Goal: Task Accomplishment & Management: Complete application form

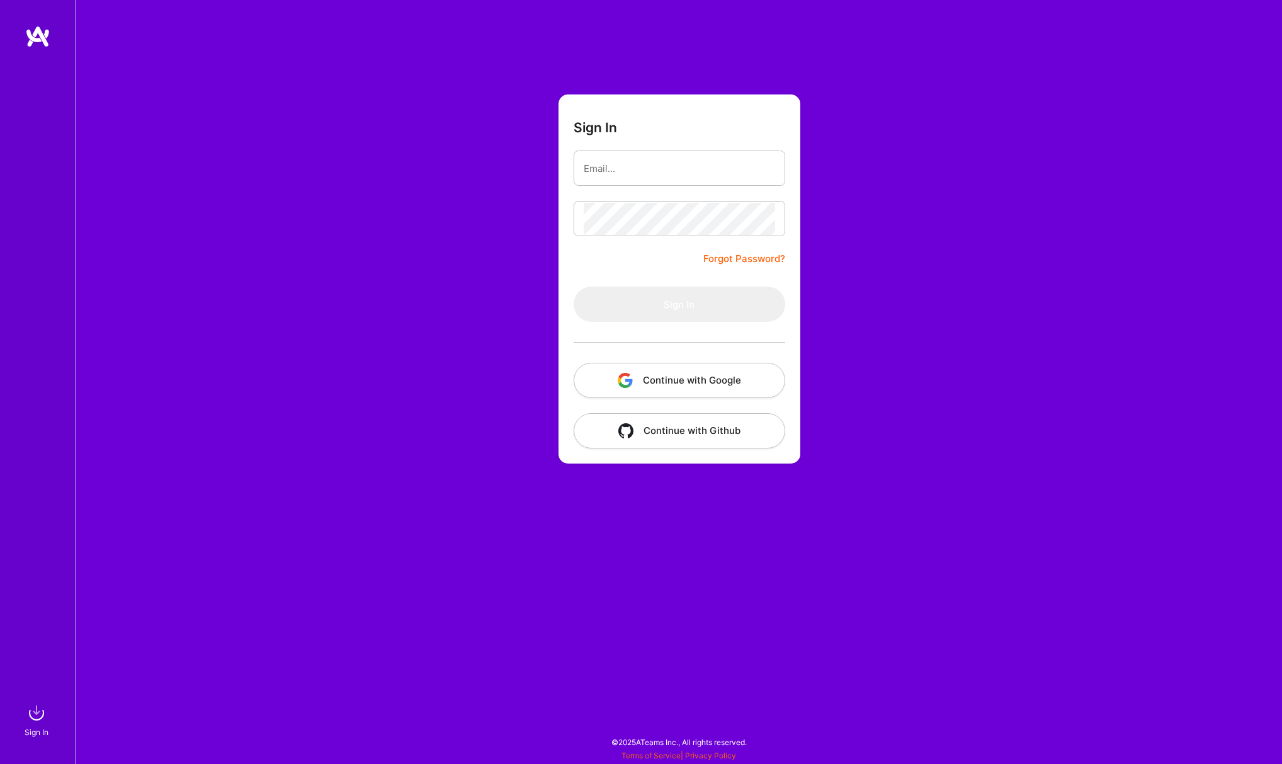
click at [672, 170] on input "email" at bounding box center [679, 168] width 191 height 32
click at [613, 244] on form "Sign In Forgot Password? Sign In Continue with Google Continue with Github" at bounding box center [680, 278] width 242 height 369
click at [639, 158] on input "email" at bounding box center [679, 168] width 191 height 32
type input "[PERSON_NAME][EMAIL_ADDRESS][DOMAIN_NAME]"
click at [683, 307] on button "Sign In" at bounding box center [680, 304] width 212 height 35
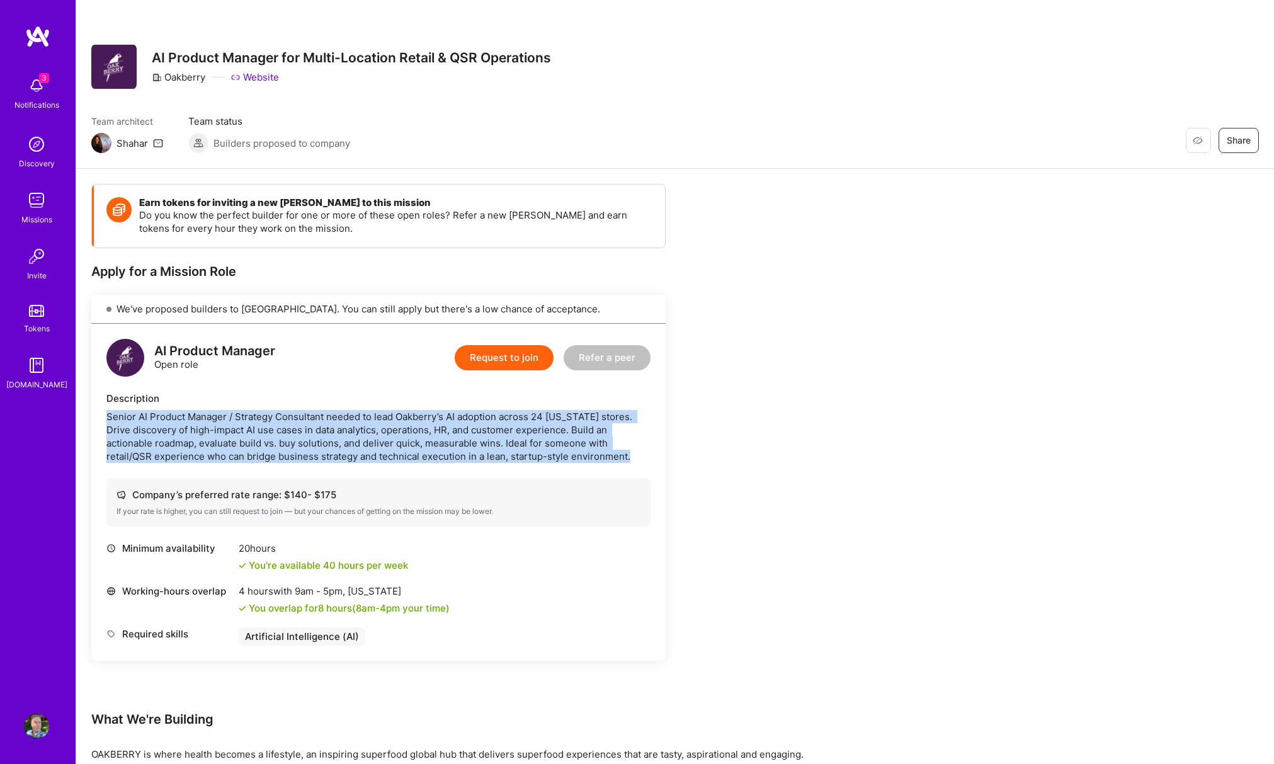
drag, startPoint x: 108, startPoint y: 418, endPoint x: 595, endPoint y: 452, distance: 488.1
click at [595, 452] on div "Senior AI Product Manager / Strategy Consultant needed to lead Oakberry’s AI ad…" at bounding box center [378, 436] width 544 height 53
copy div "Senior AI Product Manager / Strategy Consultant needed to lead Oakberry’s AI ad…"
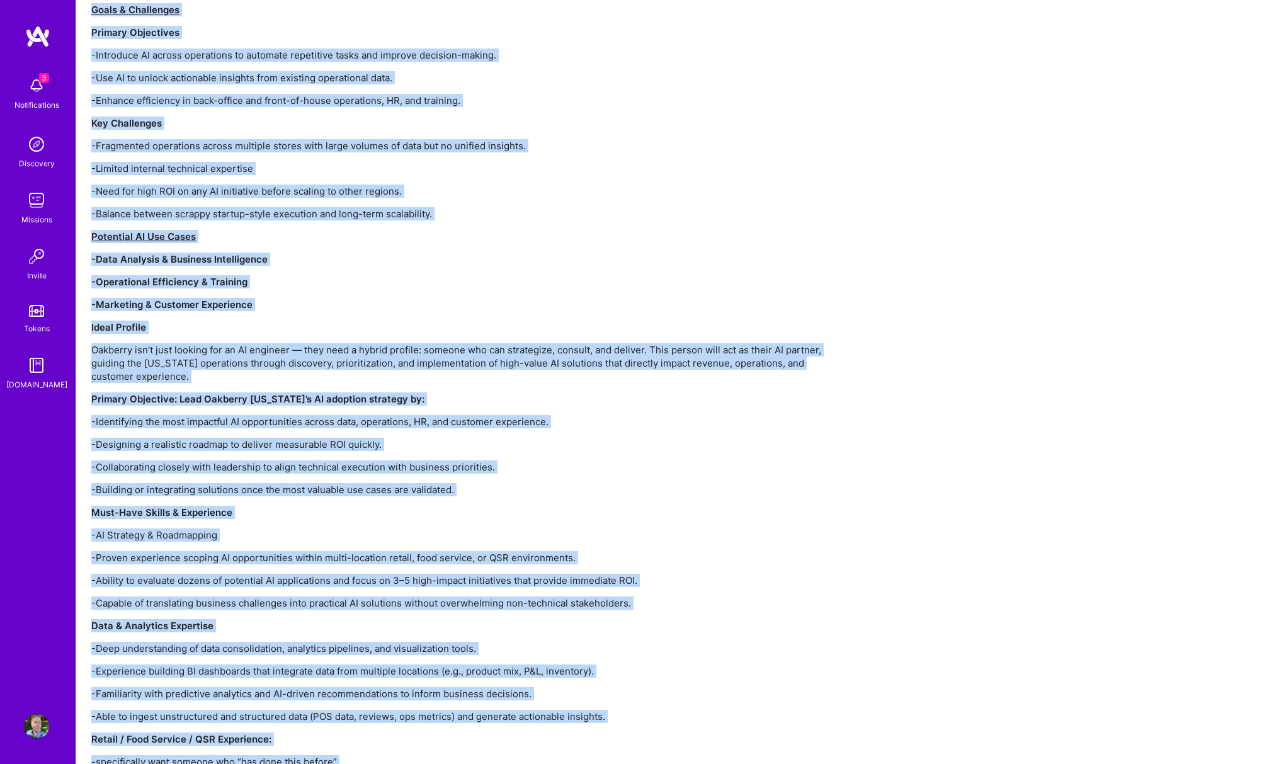
scroll to position [1371, 0]
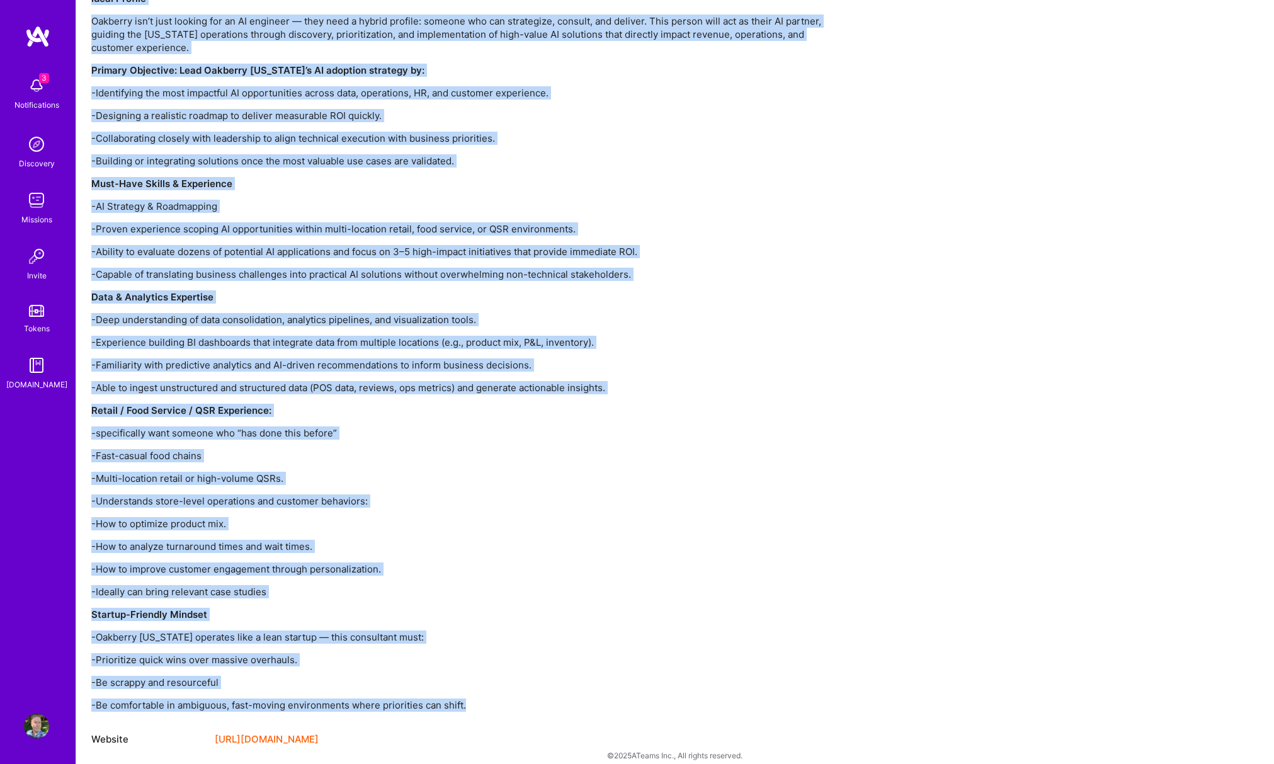
drag, startPoint x: 92, startPoint y: 250, endPoint x: 550, endPoint y: 685, distance: 631.7
copy div "LOREMIPS do sitam consec adipisc e seddoeius, te incididun utlaboree dolore mag…"
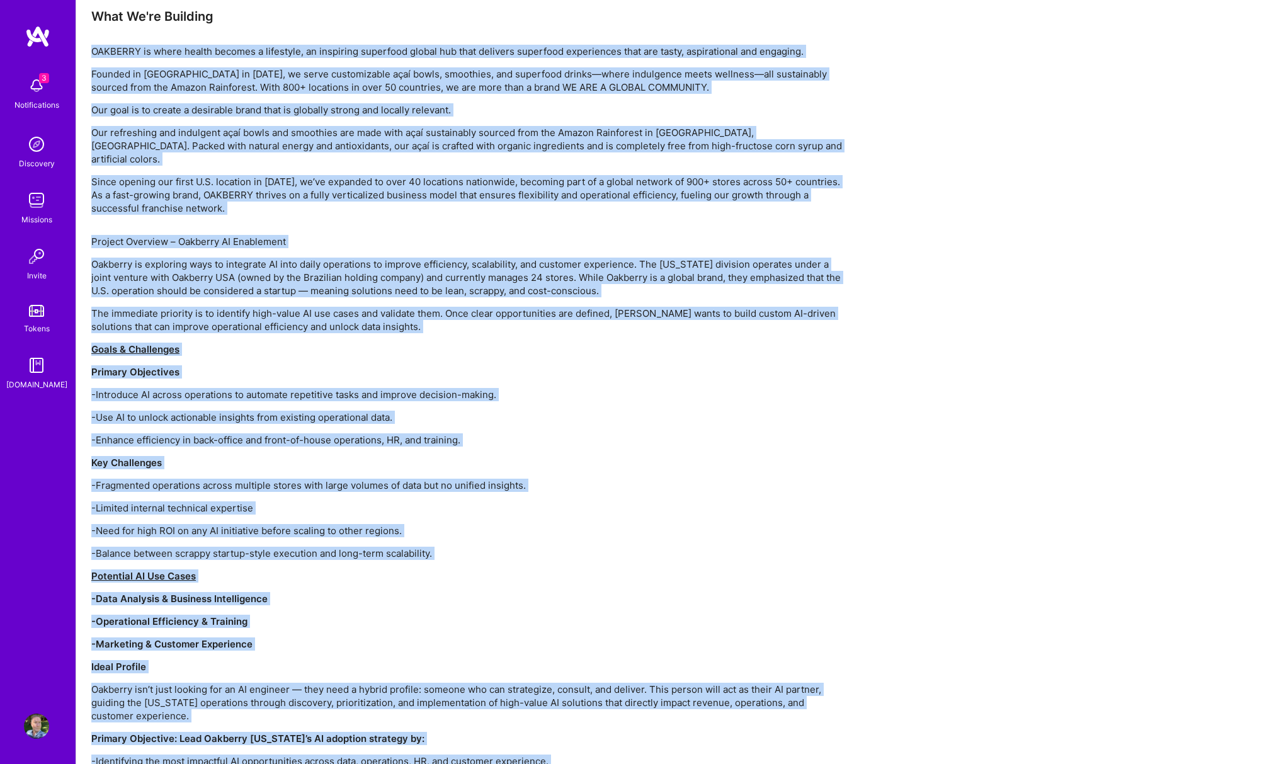
scroll to position [0, 0]
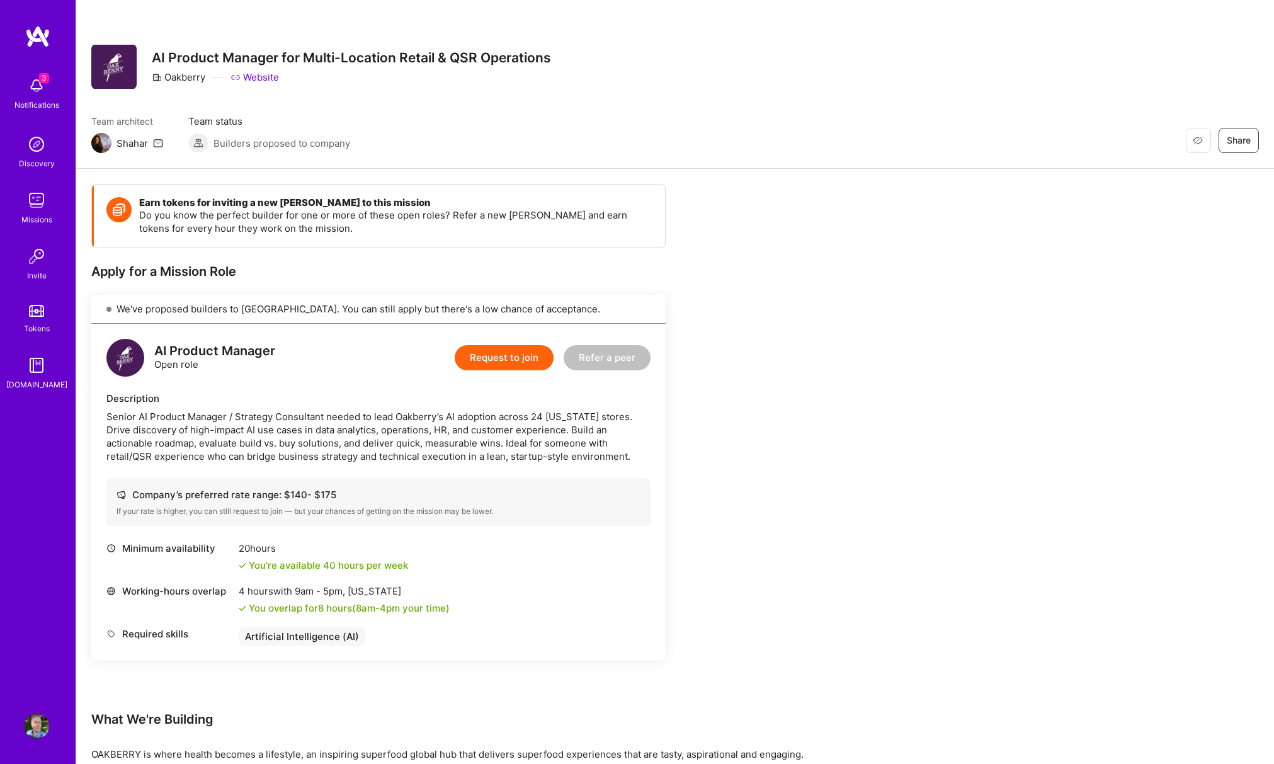
click at [488, 556] on div "Minimum availability 20 hours You're available 40 hours per week" at bounding box center [378, 557] width 544 height 30
click at [491, 353] on button "Request to join" at bounding box center [504, 357] width 99 height 25
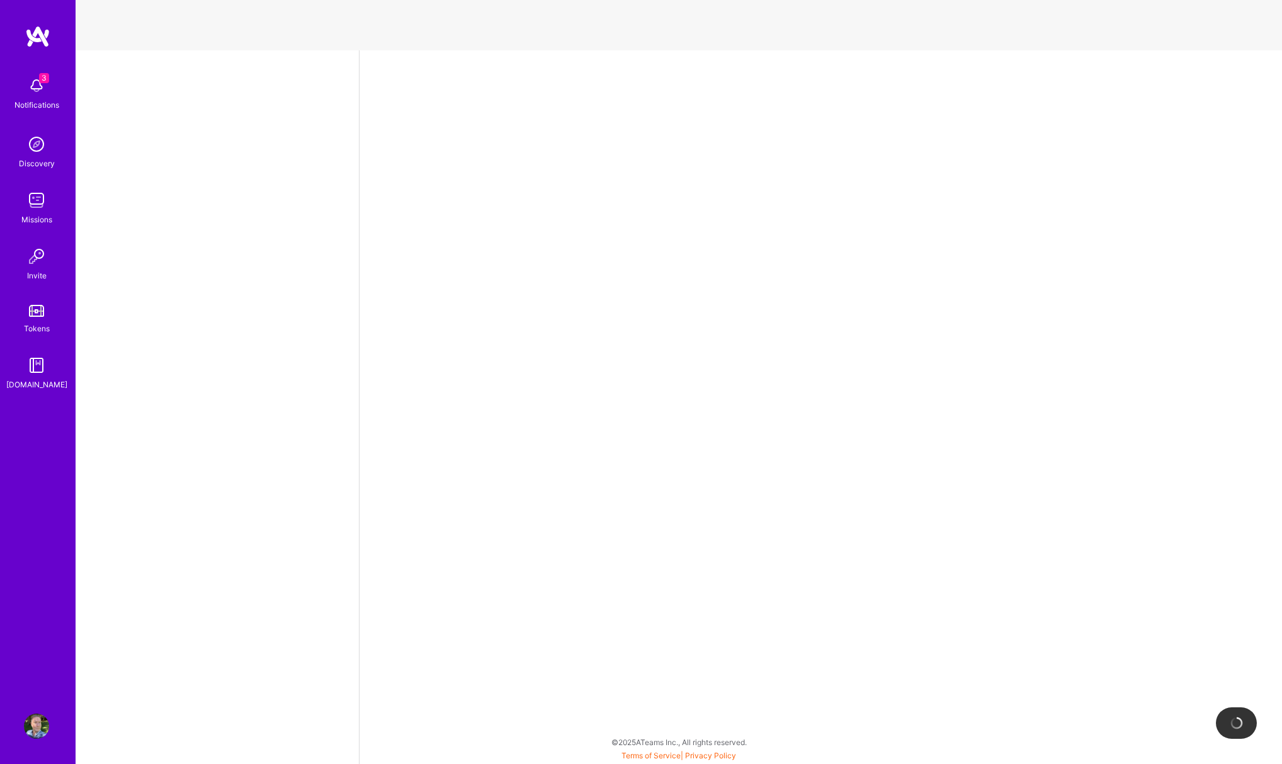
select select "US"
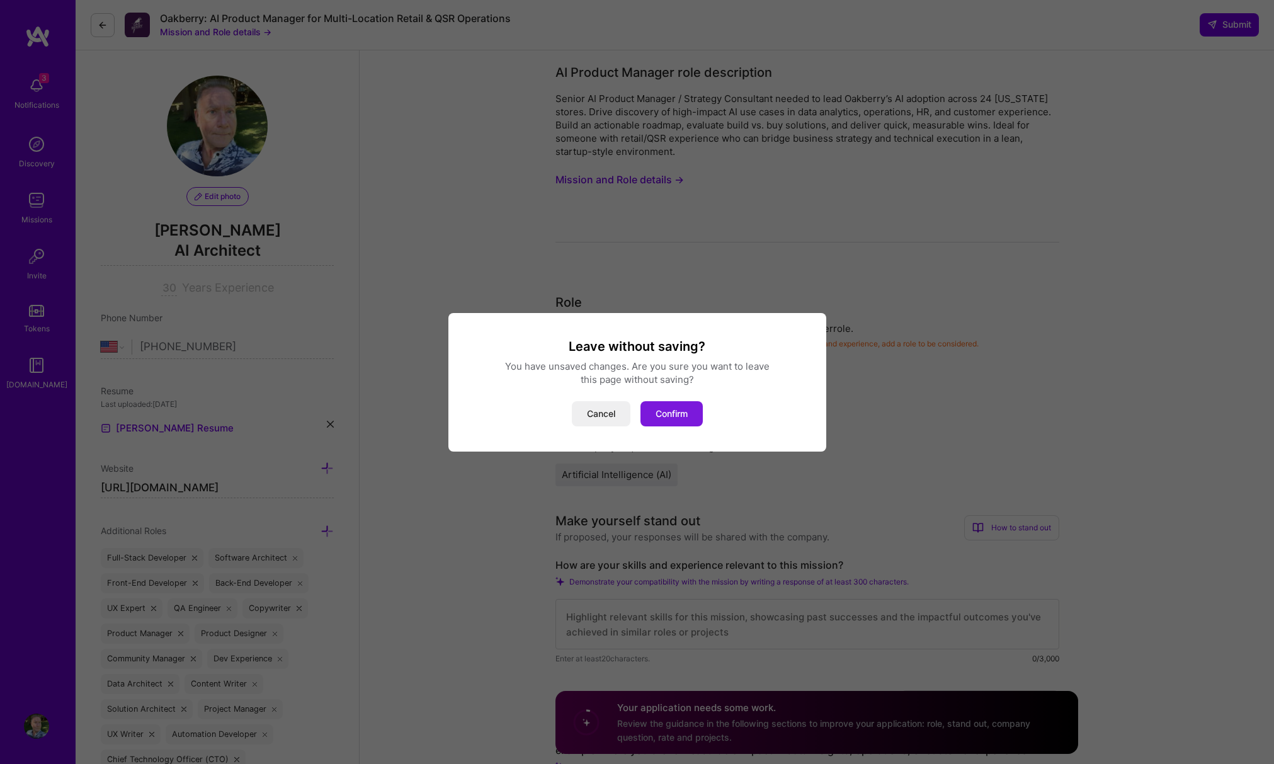
click at [663, 406] on button "Confirm" at bounding box center [672, 413] width 62 height 25
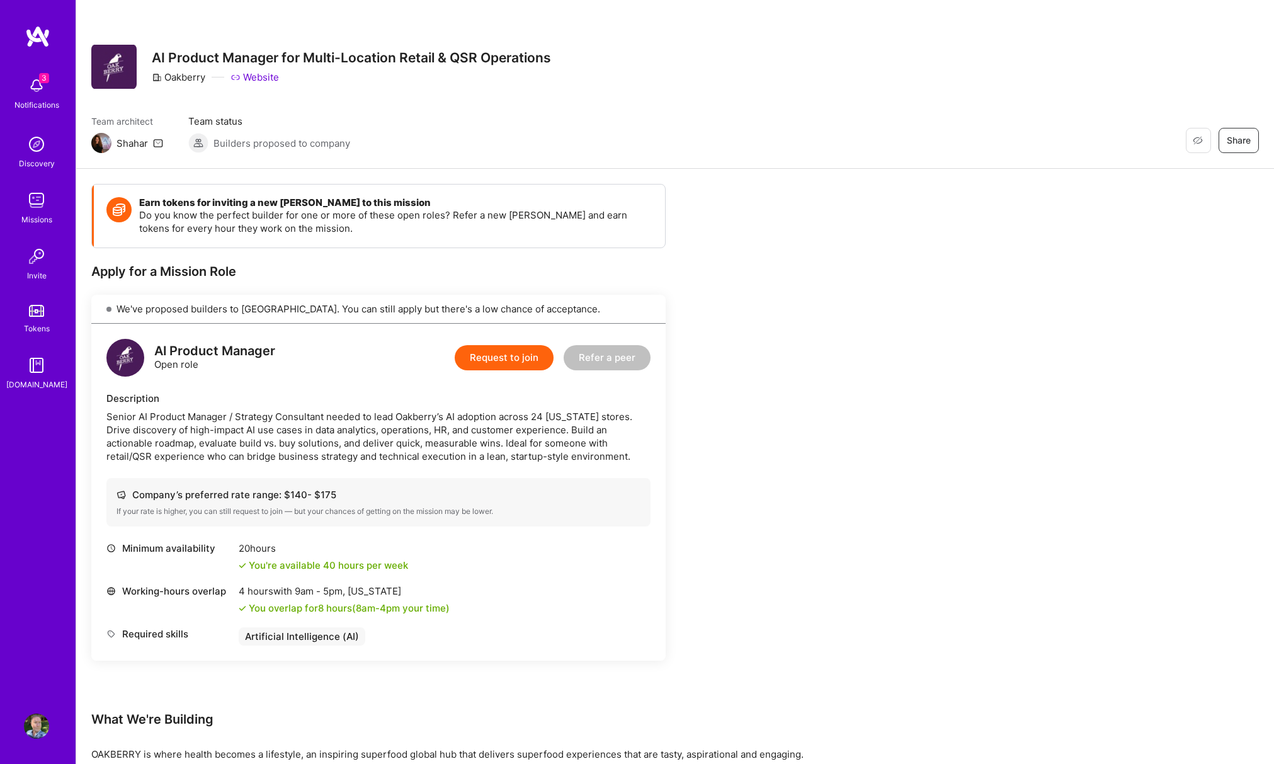
click at [267, 77] on link "Website" at bounding box center [255, 77] width 48 height 13
click at [496, 353] on button "Request to join" at bounding box center [504, 357] width 99 height 25
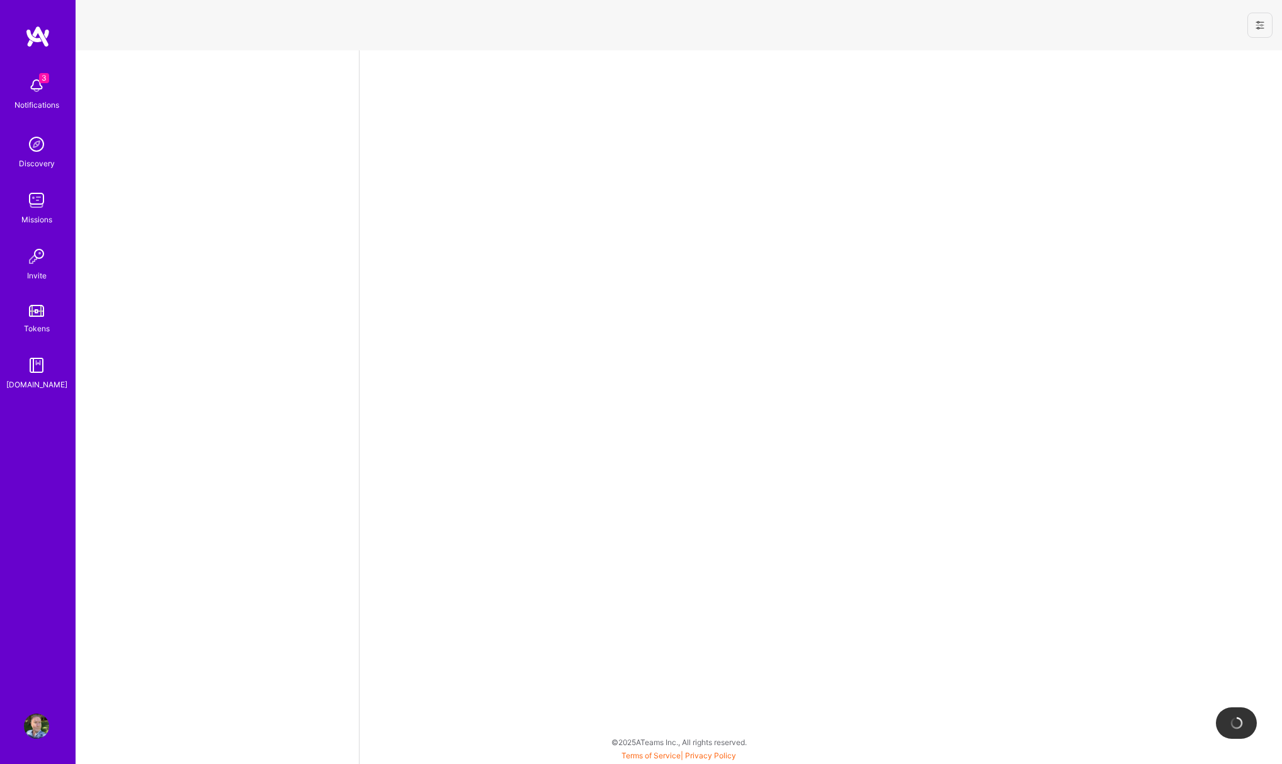
select select "US"
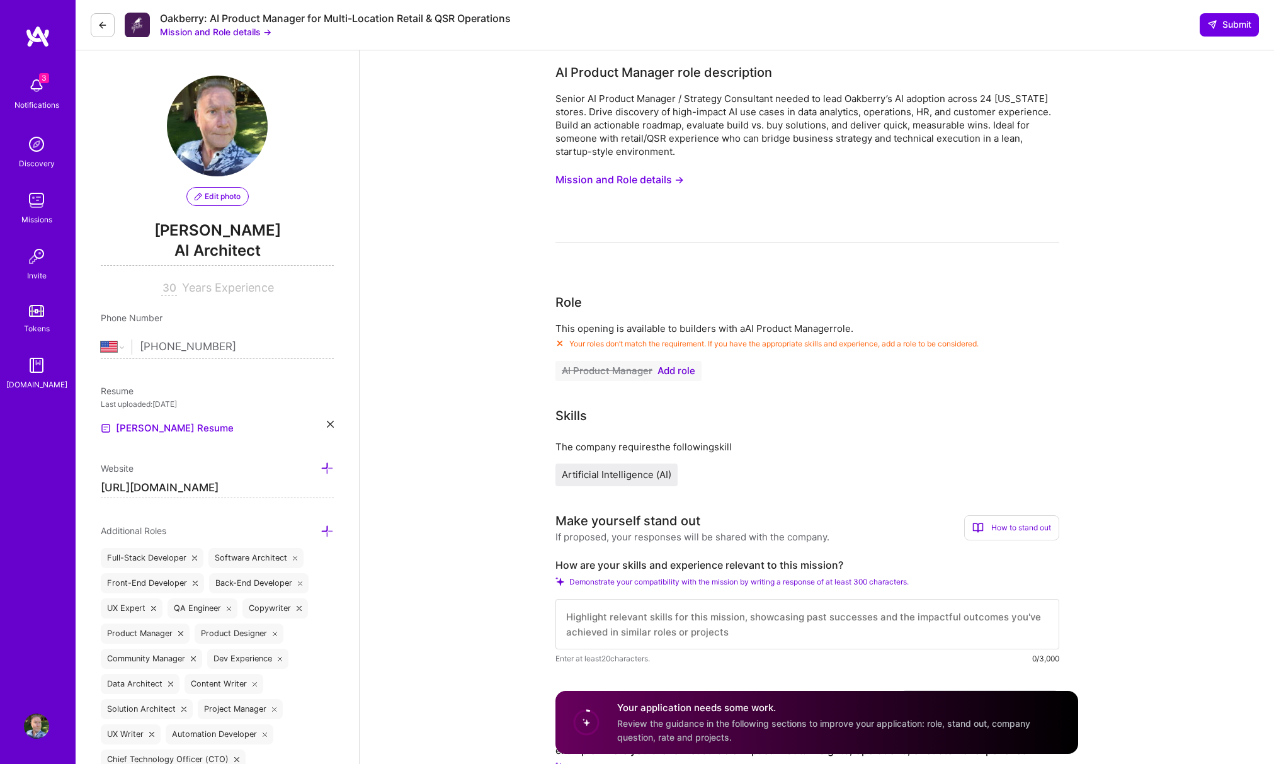
click at [678, 371] on span "Add role" at bounding box center [677, 371] width 38 height 10
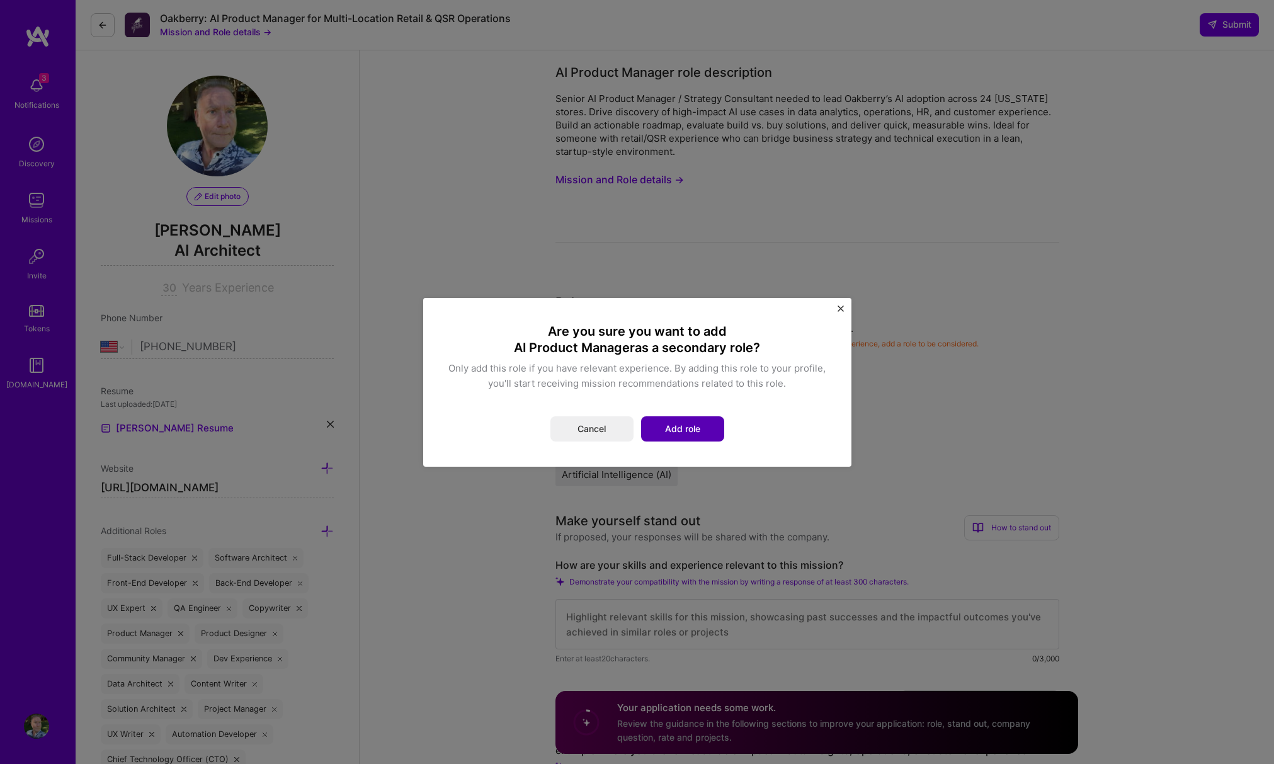
click at [683, 428] on button "Add role" at bounding box center [682, 428] width 83 height 25
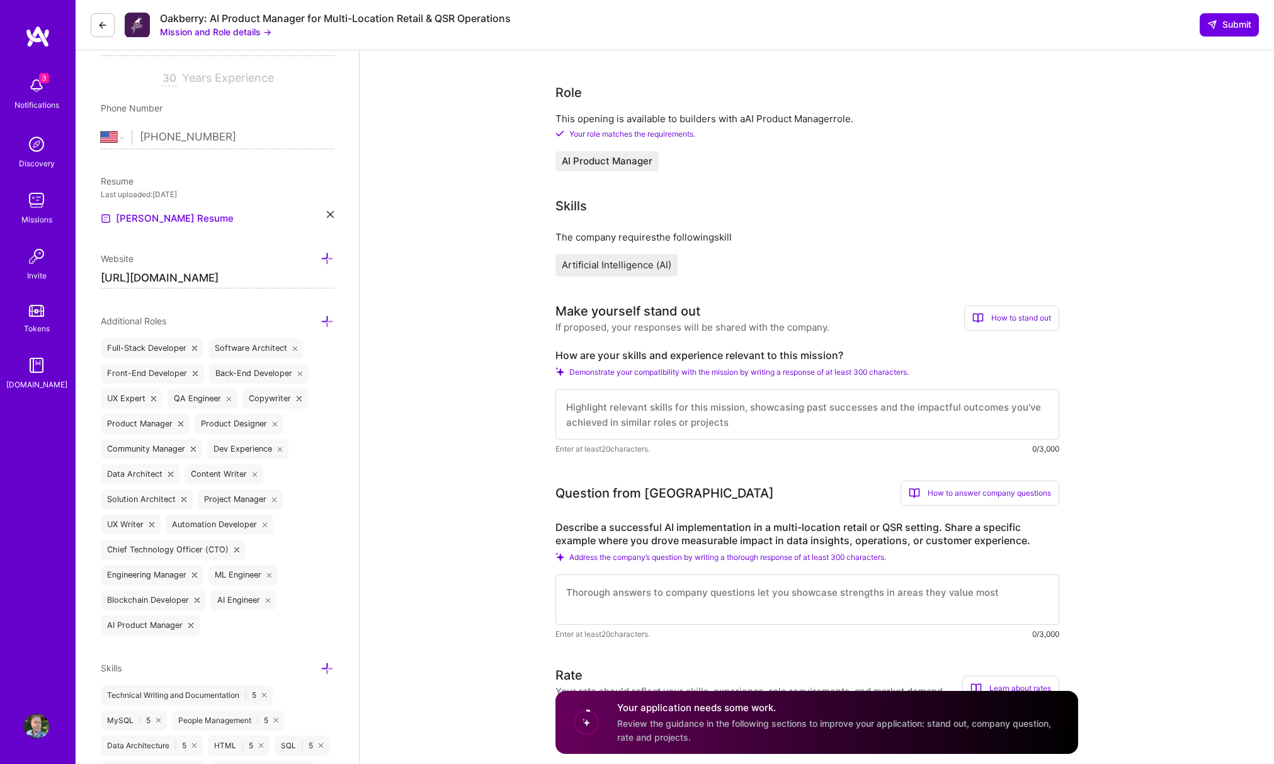
scroll to position [1, 0]
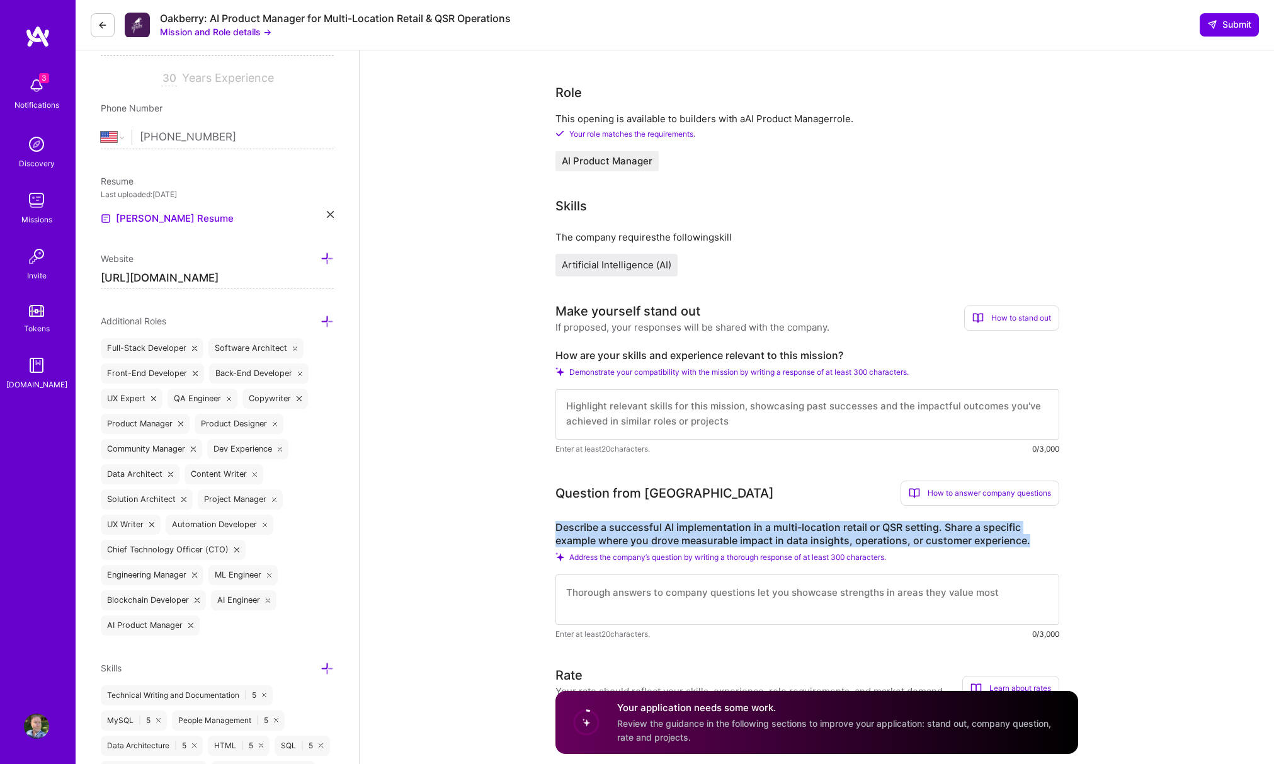
drag, startPoint x: 556, startPoint y: 526, endPoint x: 1044, endPoint y: 546, distance: 489.2
click at [1044, 546] on label "Describe a successful AI implementation in a multi-location retail or QSR setti…" at bounding box center [808, 534] width 504 height 26
copy label "Describe a successful AI implementation in a multi-location retail or QSR setti…"
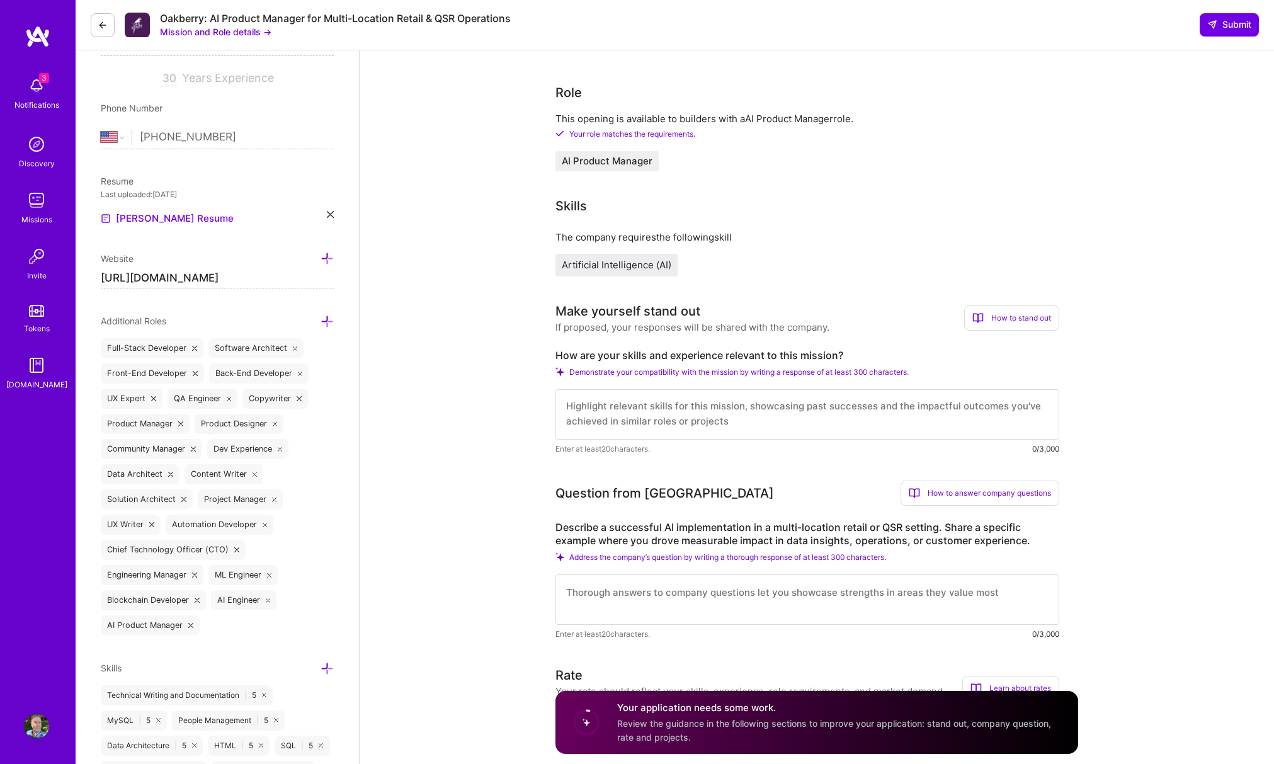
click at [772, 419] on textarea at bounding box center [808, 414] width 504 height 50
paste textarea "Hi! I bring 30 years of full stack software engineering and 8 years of ML/AI de…"
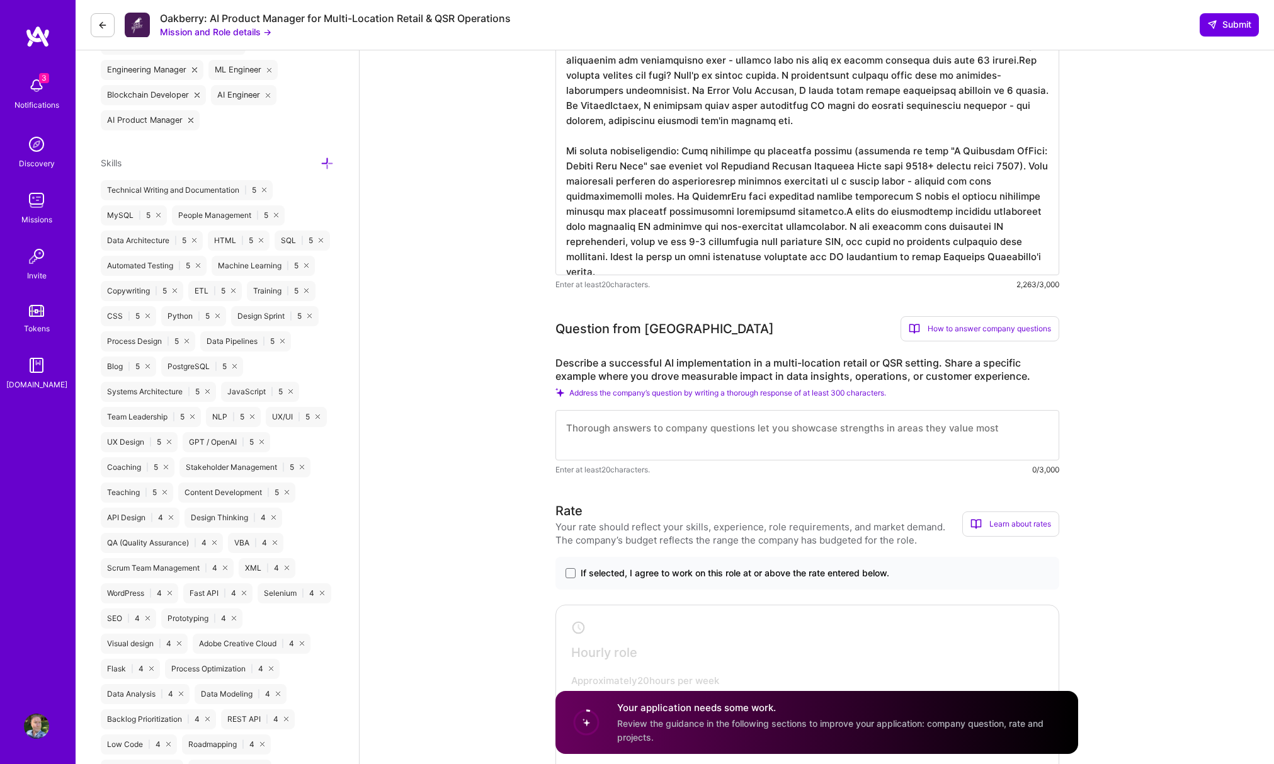
scroll to position [719, 0]
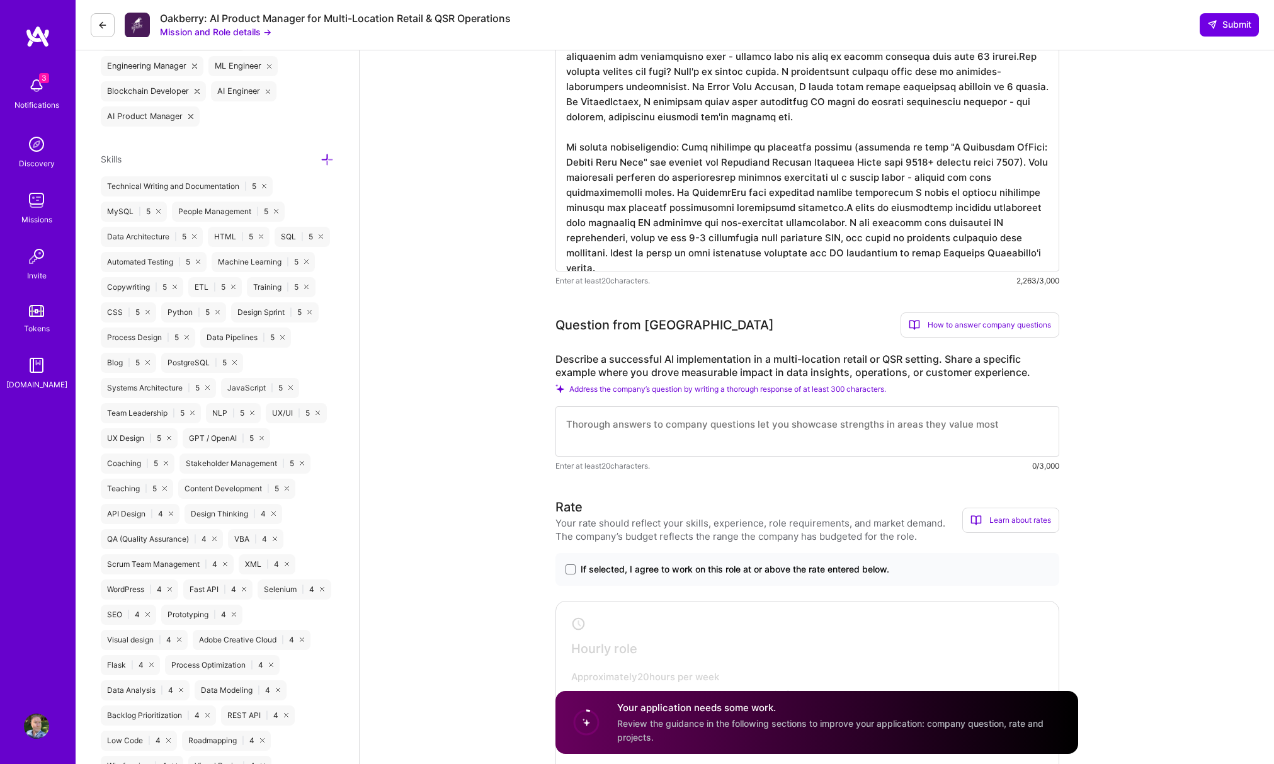
type textarea "Hi! I bring 30 years of full stack software engineering and 8 years of ML/AI de…"
click at [670, 439] on textarea at bounding box center [808, 431] width 504 height 50
paste textarea "I haven't implemented AI specifically in multi-location retail or QSR chains. H…"
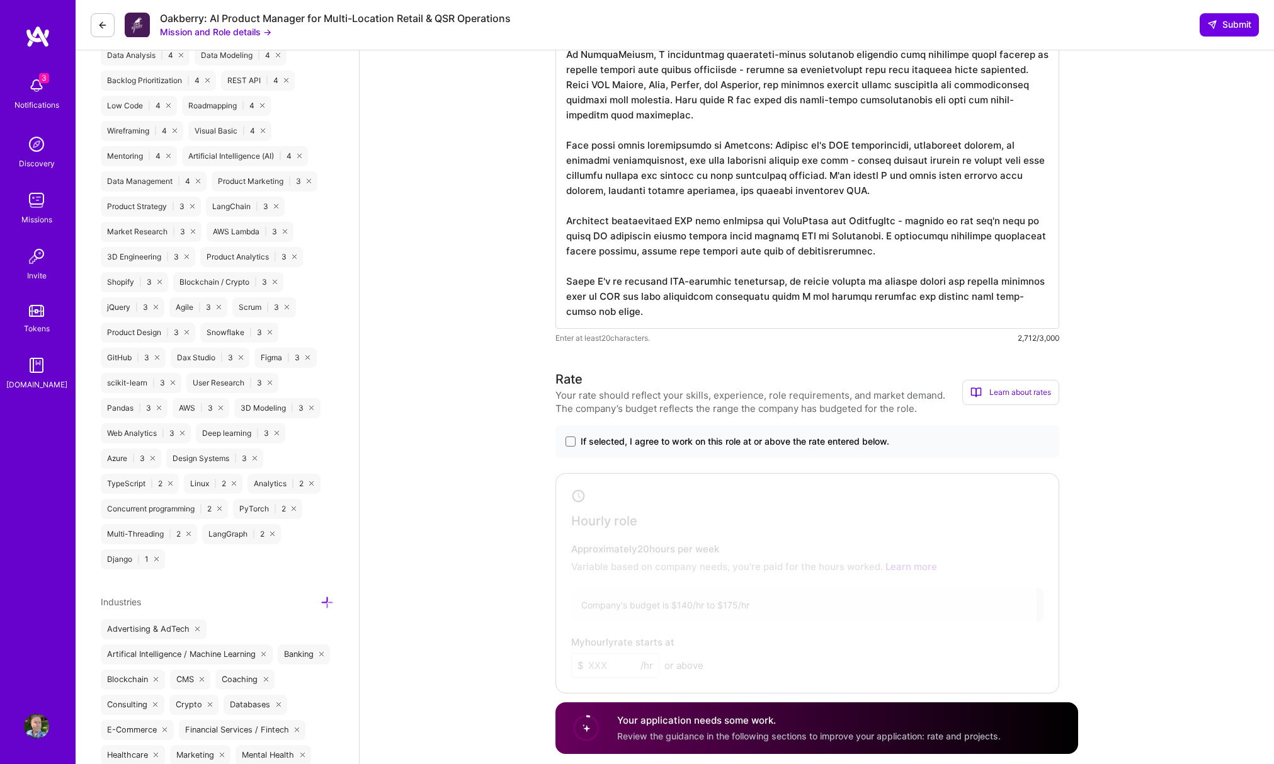
scroll to position [1411, 0]
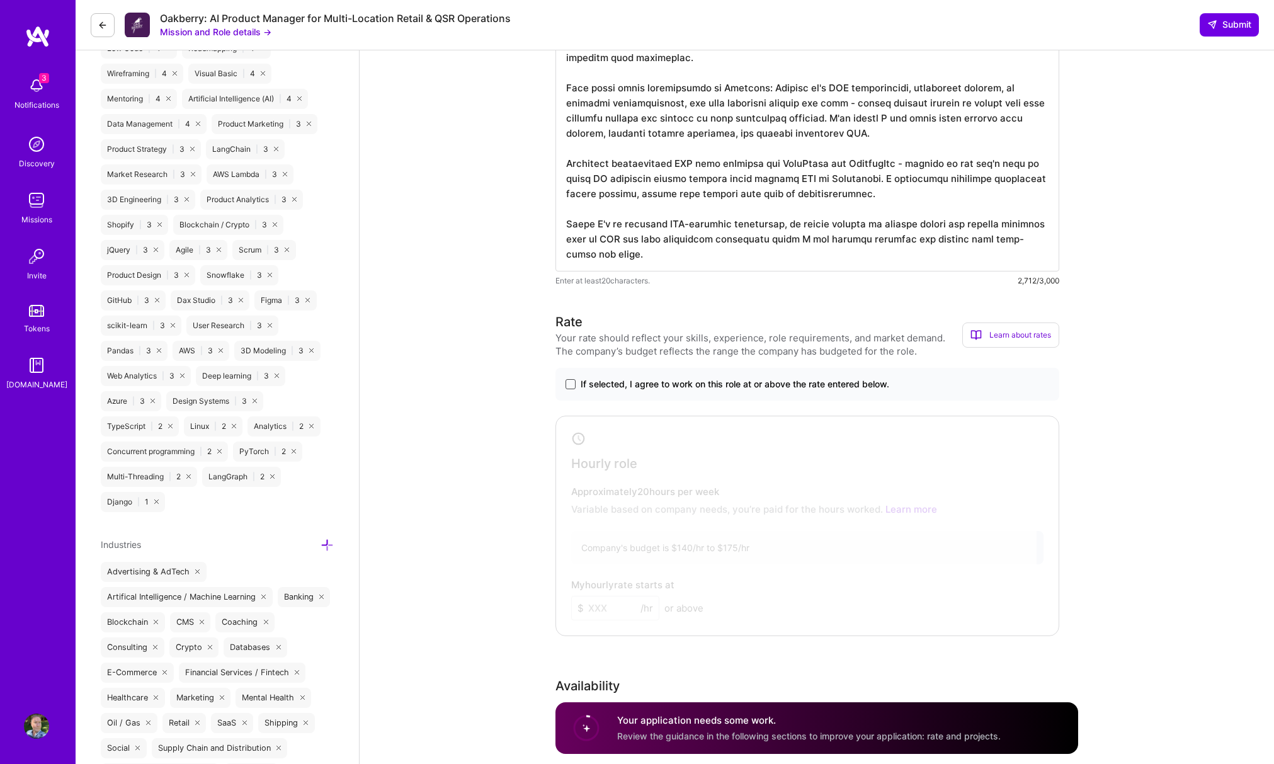
type textarea "I haven't implemented AI specifically in multi-location retail or QSR chains. H…"
click at [571, 385] on span at bounding box center [571, 384] width 10 height 10
click at [0, 0] on input "If selected, I agree to work on this role at or above the rate entered below." at bounding box center [0, 0] width 0 height 0
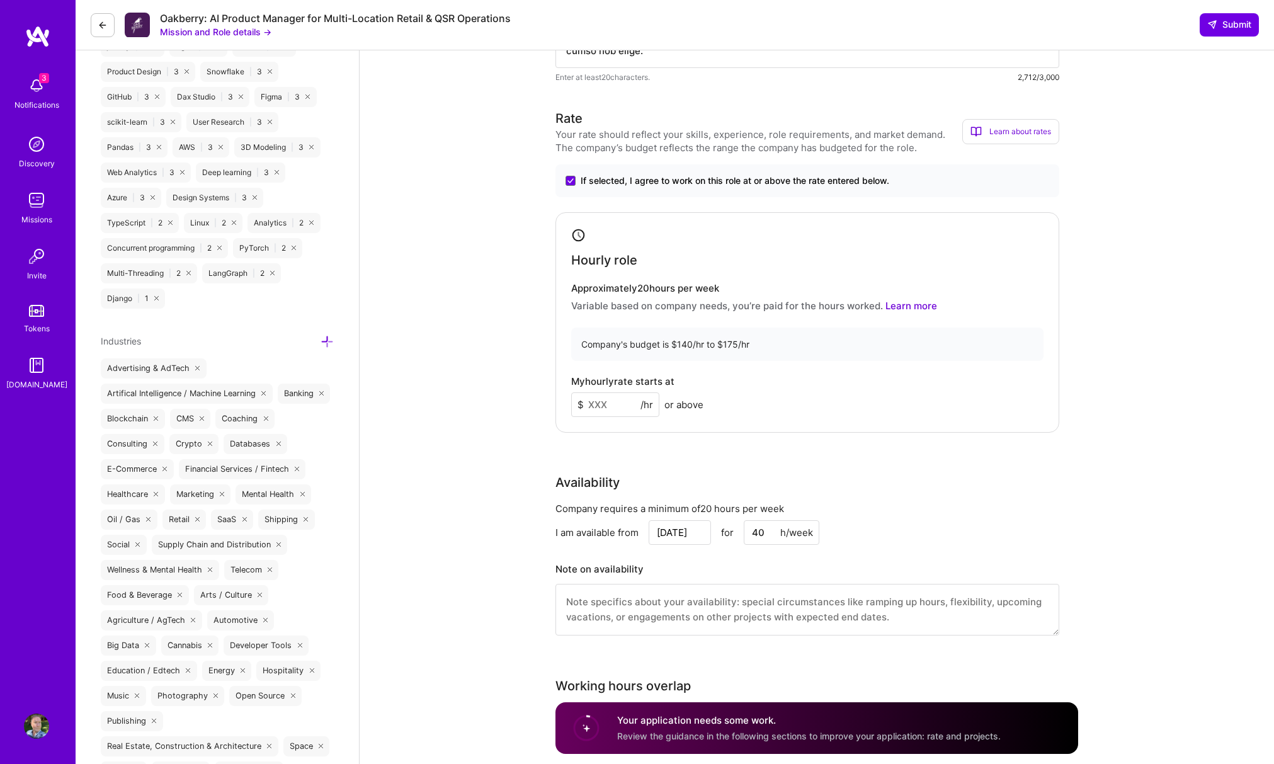
scroll to position [1621, 0]
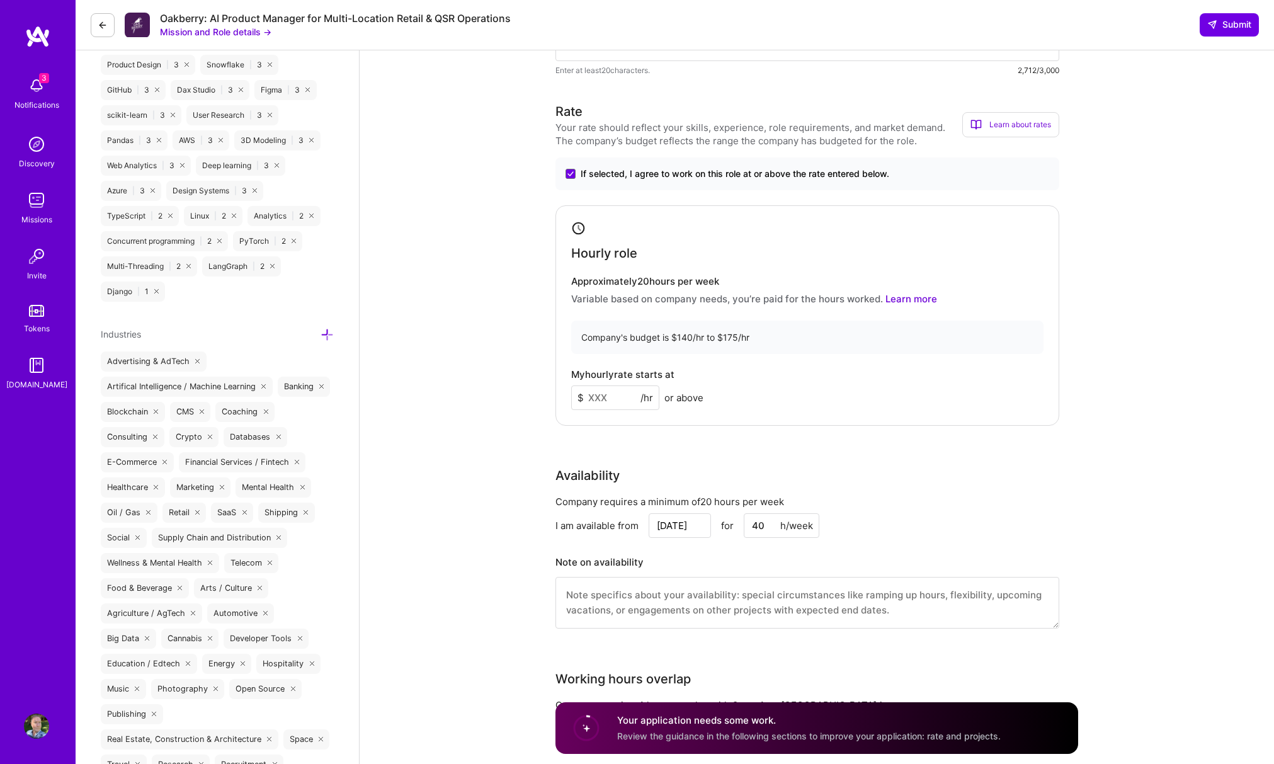
click at [623, 397] on input at bounding box center [615, 397] width 88 height 25
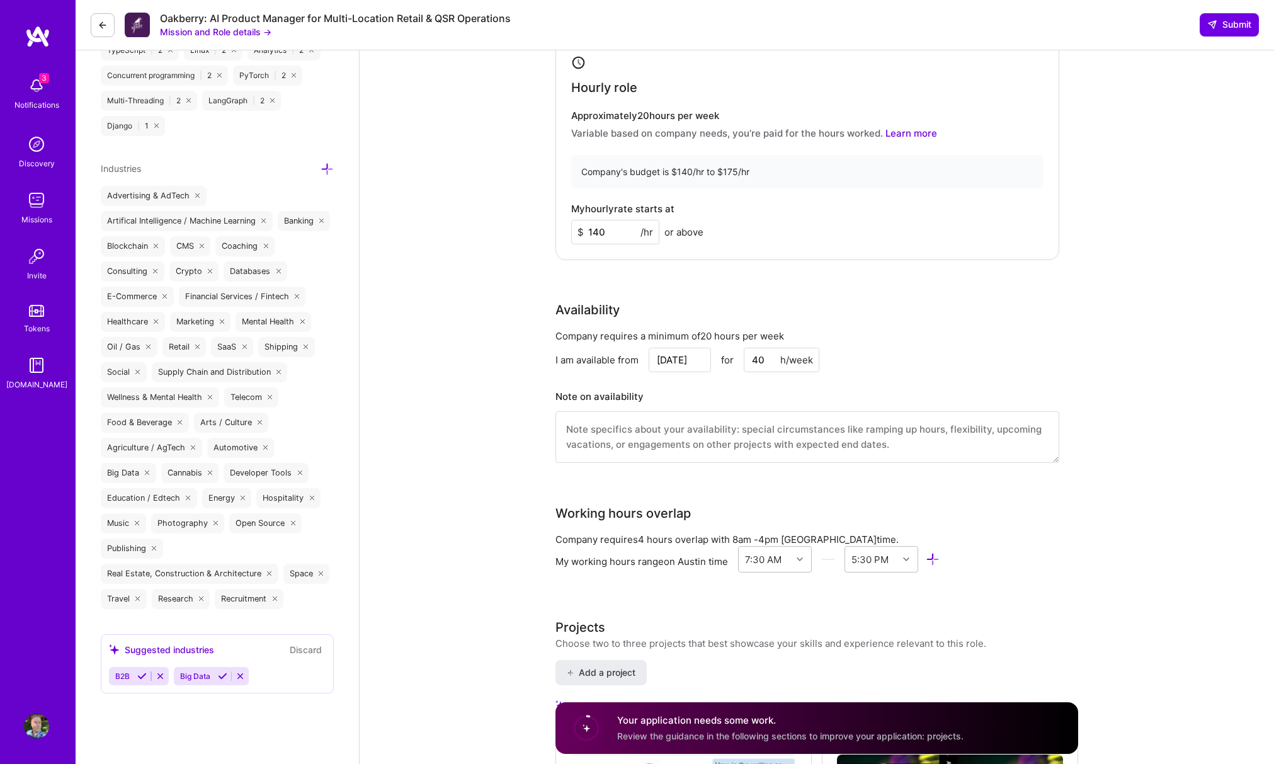
scroll to position [1789, 0]
type input "140"
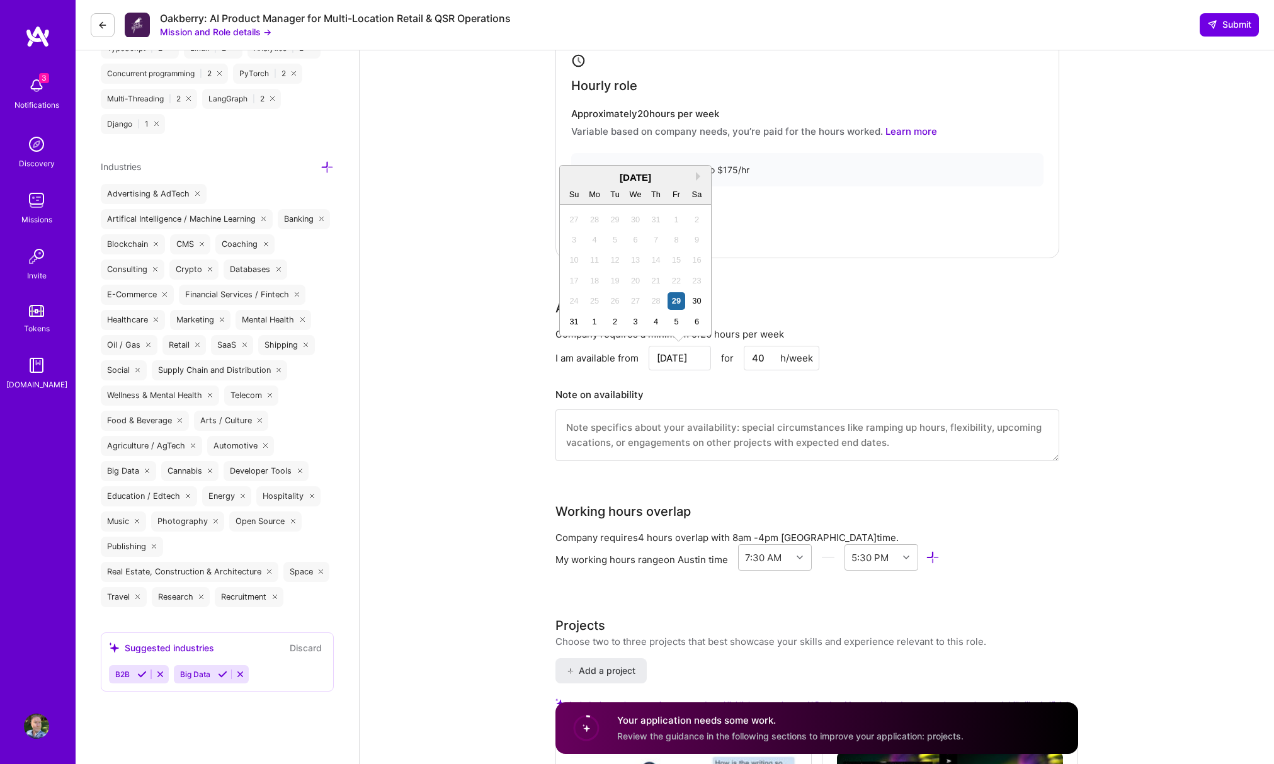
click at [687, 365] on input "[DATE]" at bounding box center [680, 358] width 62 height 25
click at [593, 324] on div "1" at bounding box center [594, 321] width 17 height 17
type input "[DATE]"
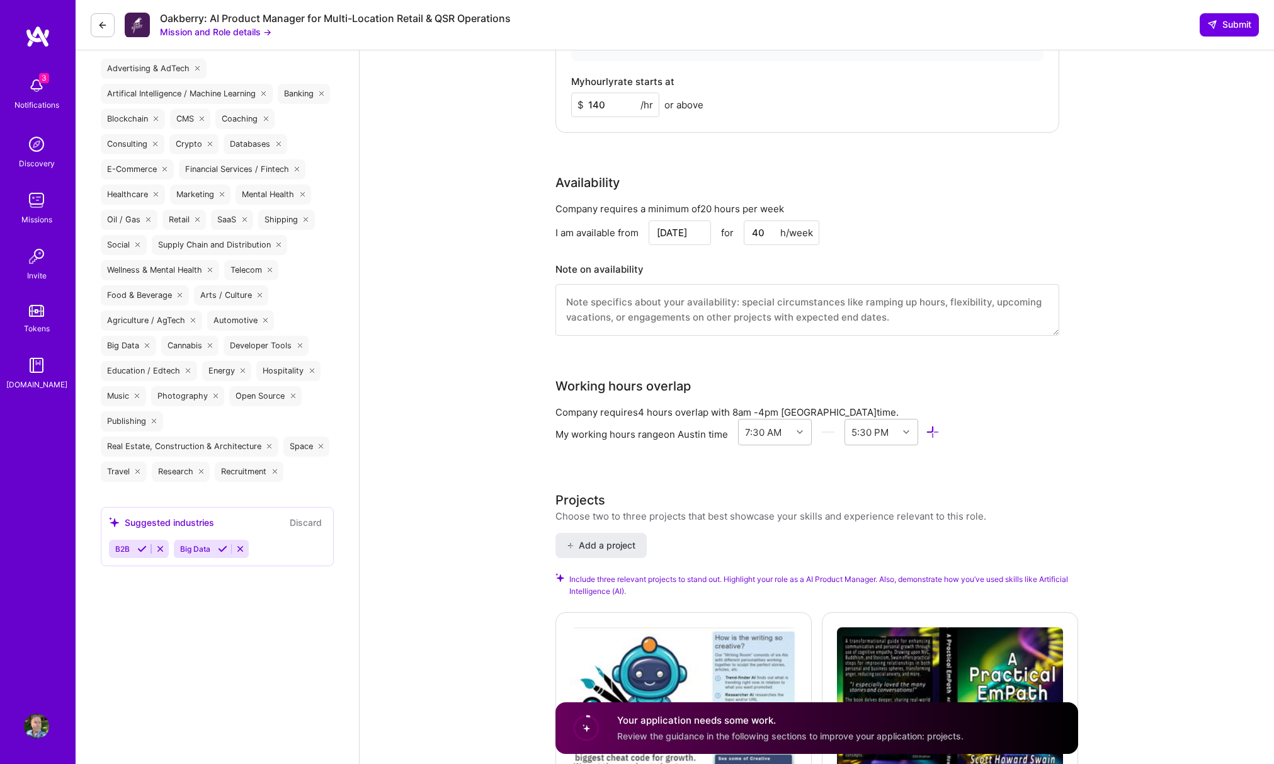
scroll to position [1915, 0]
click at [756, 233] on input "40" at bounding box center [782, 232] width 76 height 25
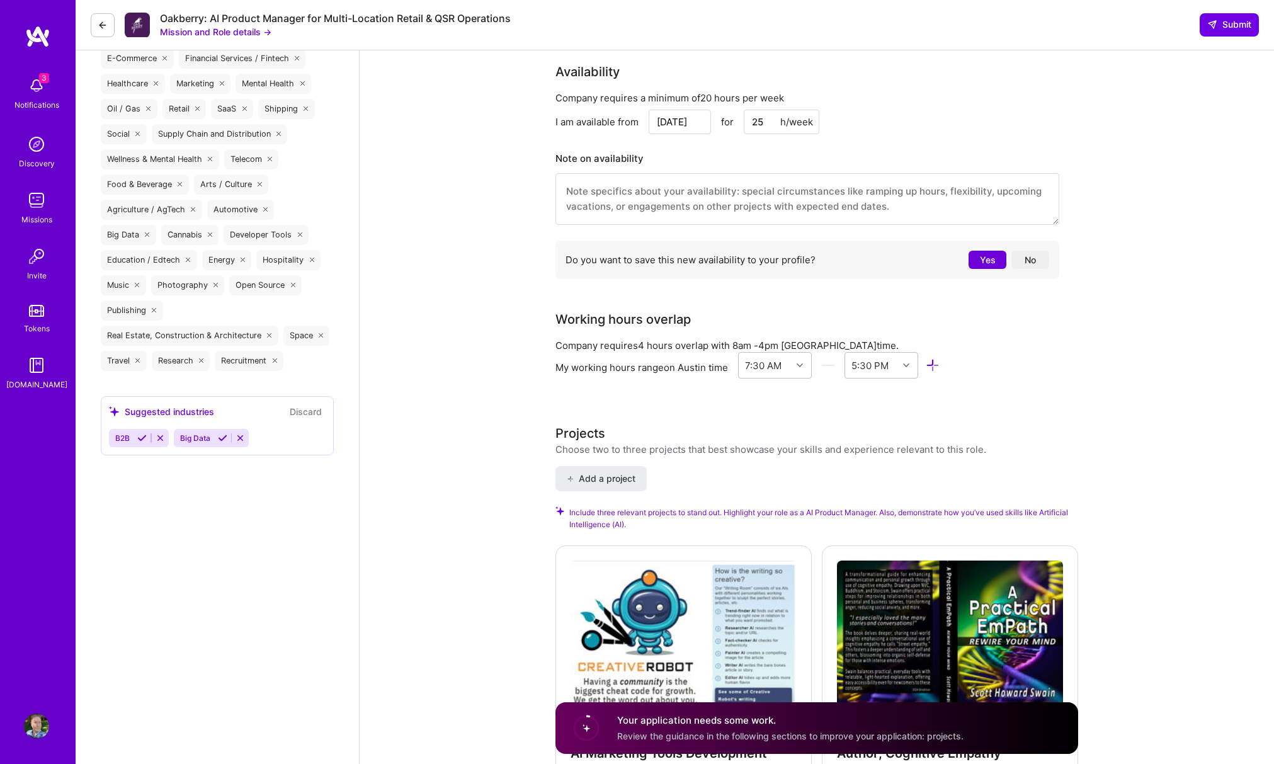
scroll to position [2041, 0]
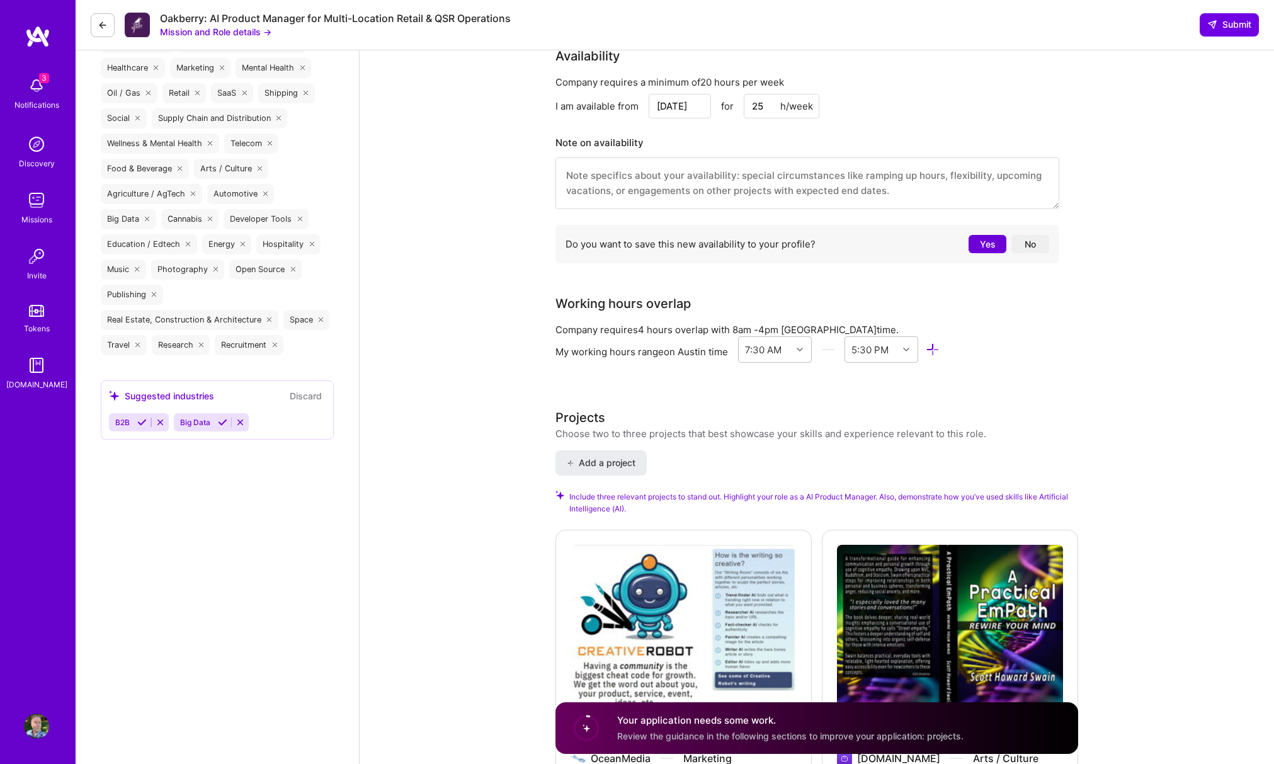
click at [1041, 241] on button "No" at bounding box center [1031, 244] width 38 height 18
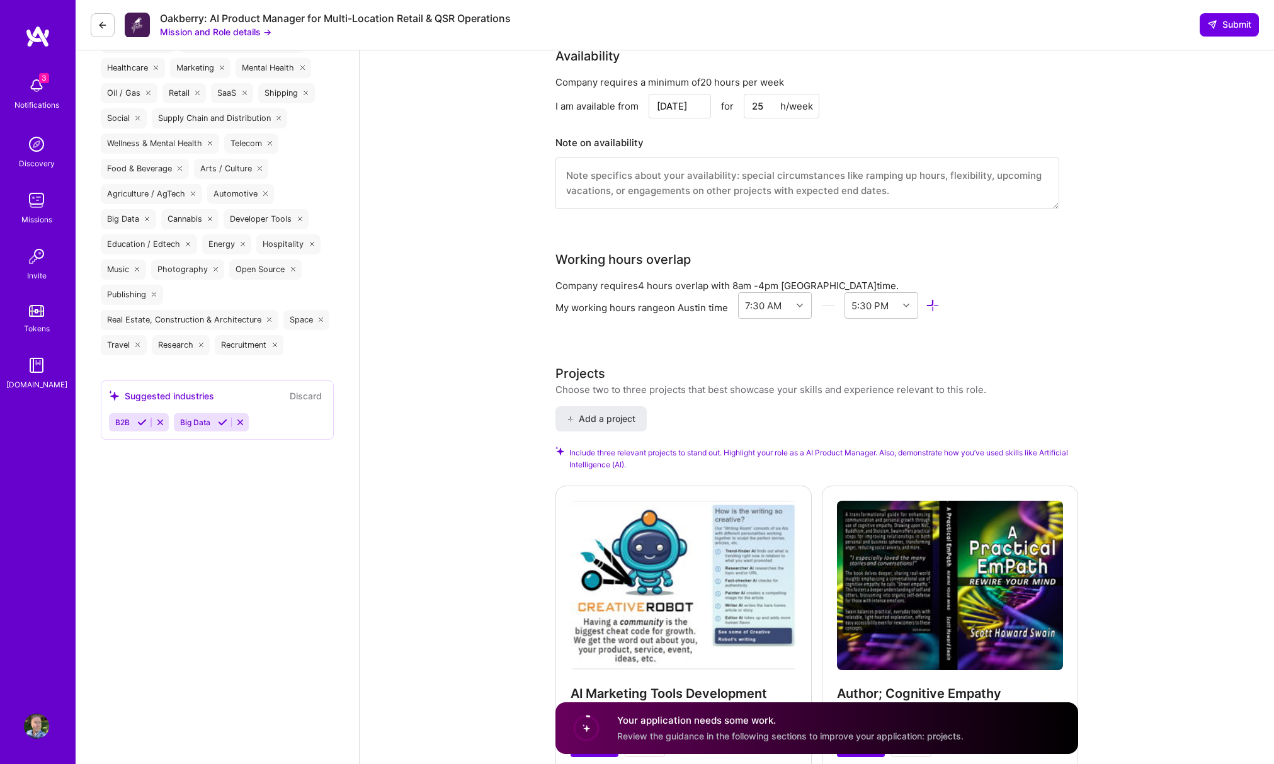
click at [765, 105] on input "25" at bounding box center [782, 106] width 76 height 25
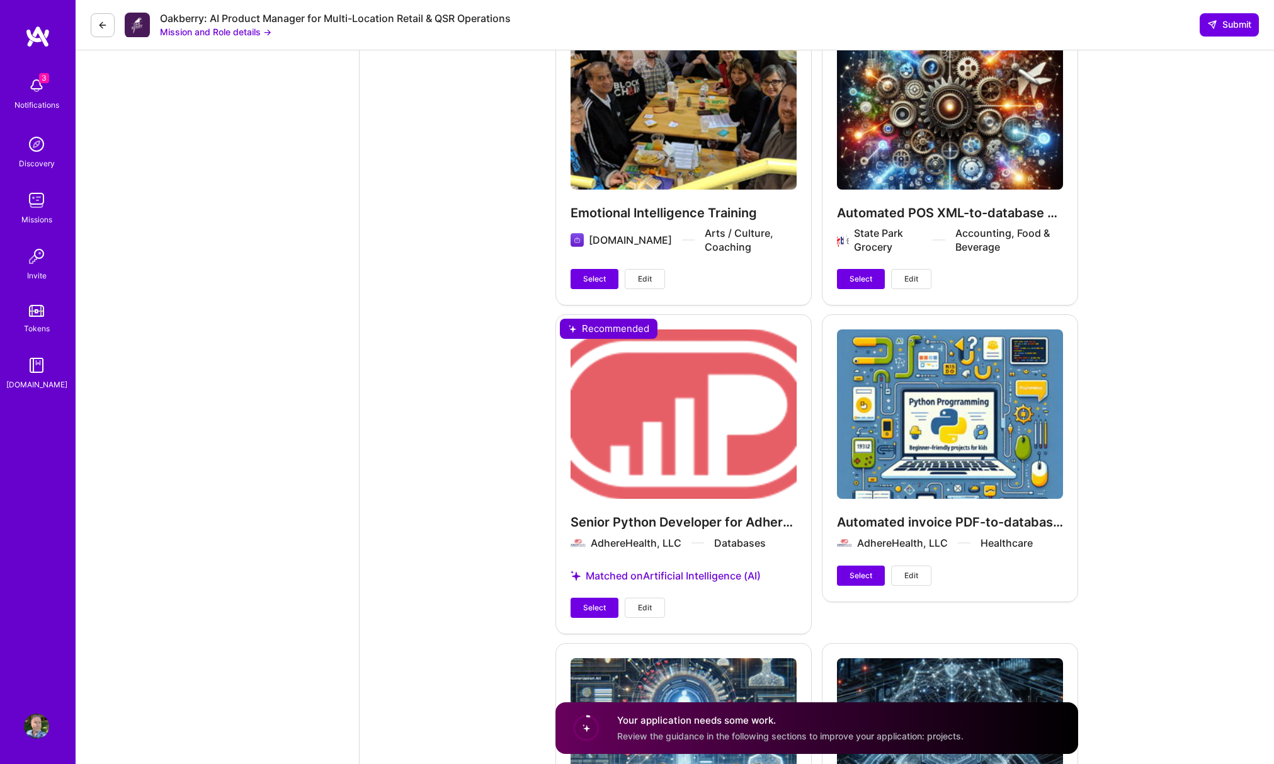
scroll to position [3469, 0]
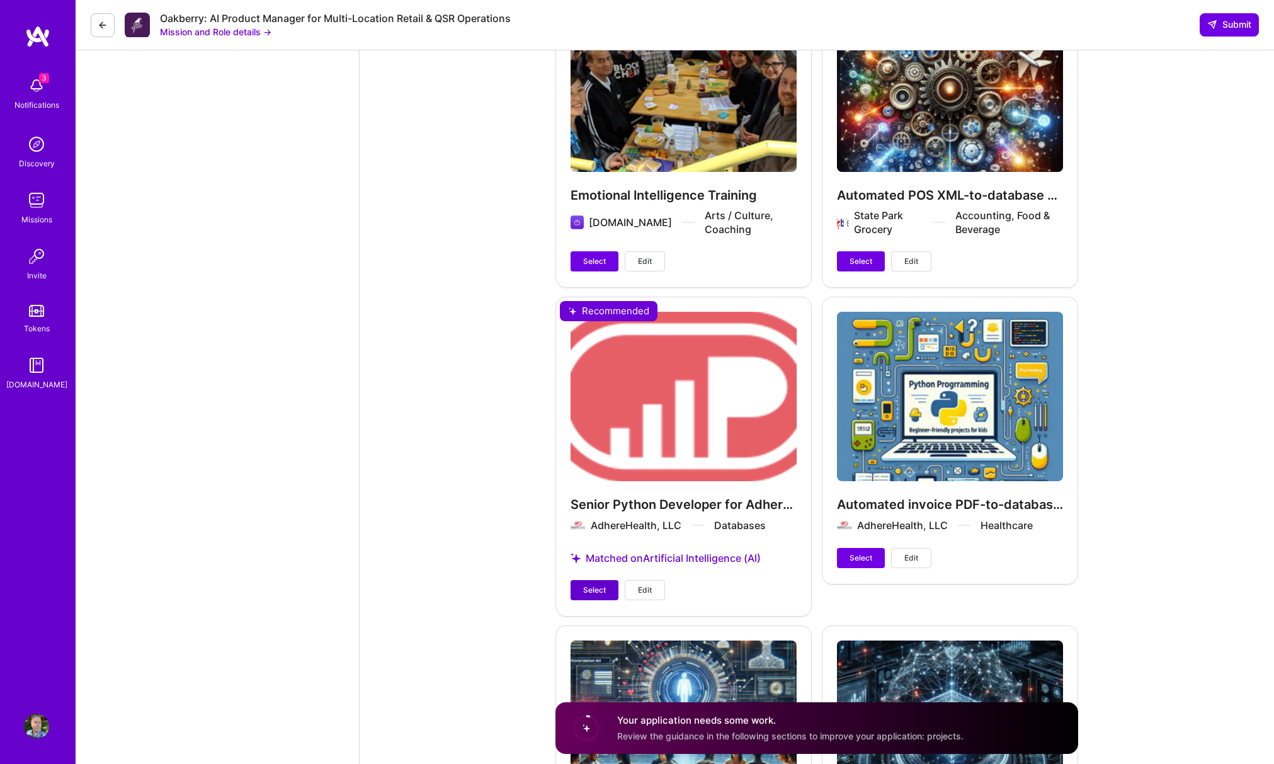
type input "30"
click at [595, 586] on span "Select" at bounding box center [594, 590] width 23 height 11
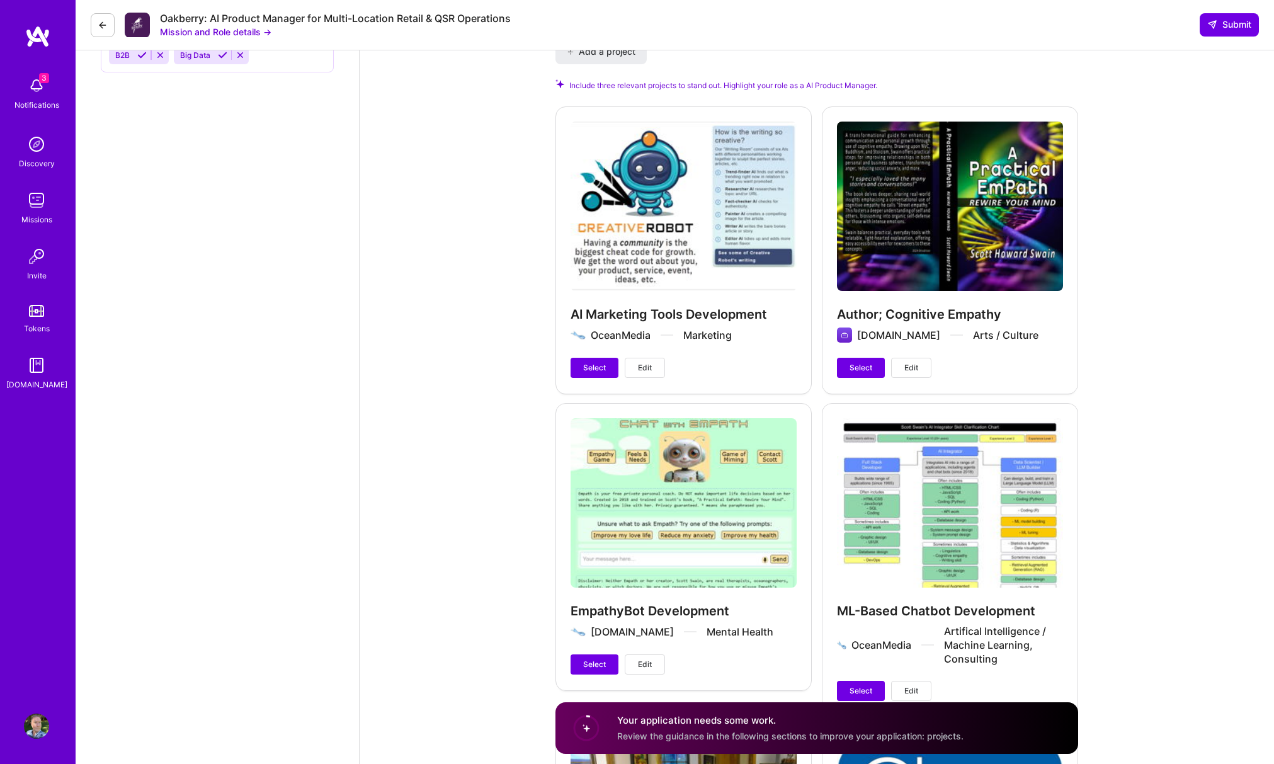
scroll to position [2412, 0]
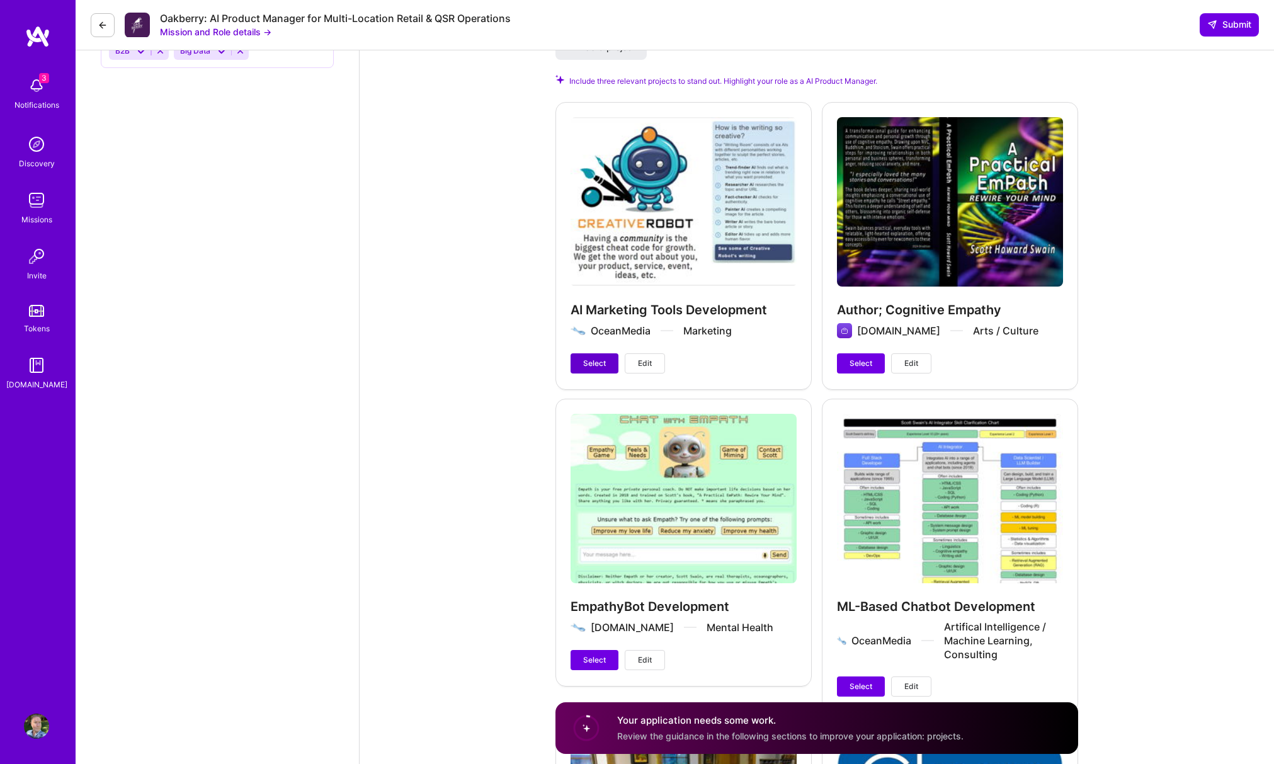
click at [596, 360] on span "Select" at bounding box center [594, 363] width 23 height 11
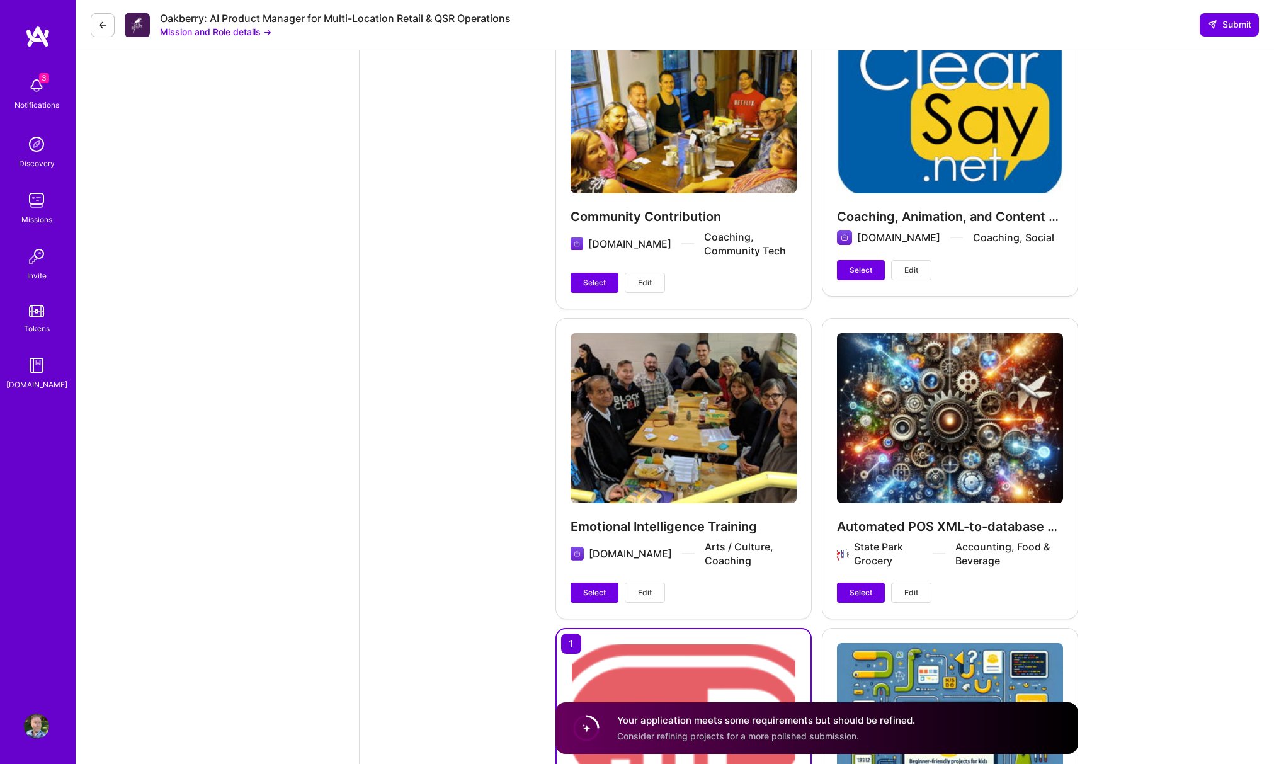
scroll to position [3127, 0]
click at [869, 588] on span "Select" at bounding box center [861, 591] width 23 height 11
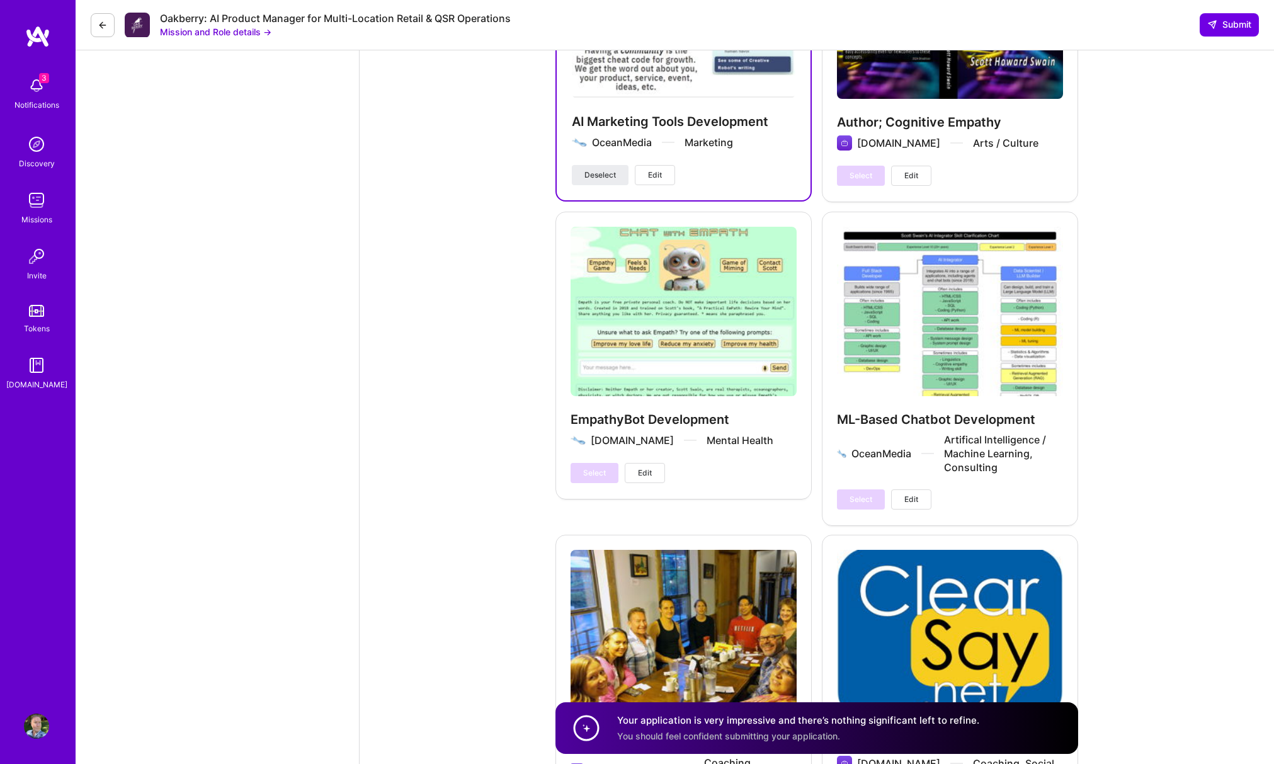
scroll to position [2581, 0]
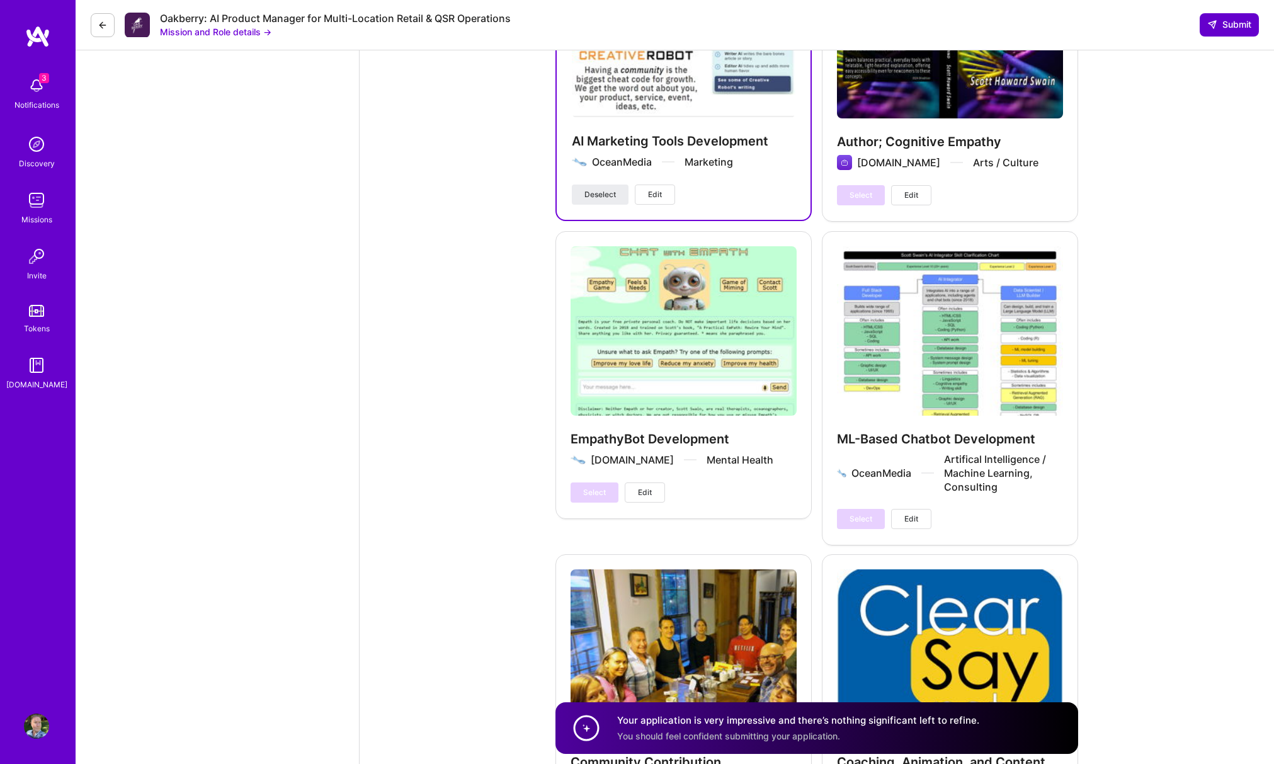
click at [1230, 25] on span "Submit" at bounding box center [1229, 24] width 44 height 13
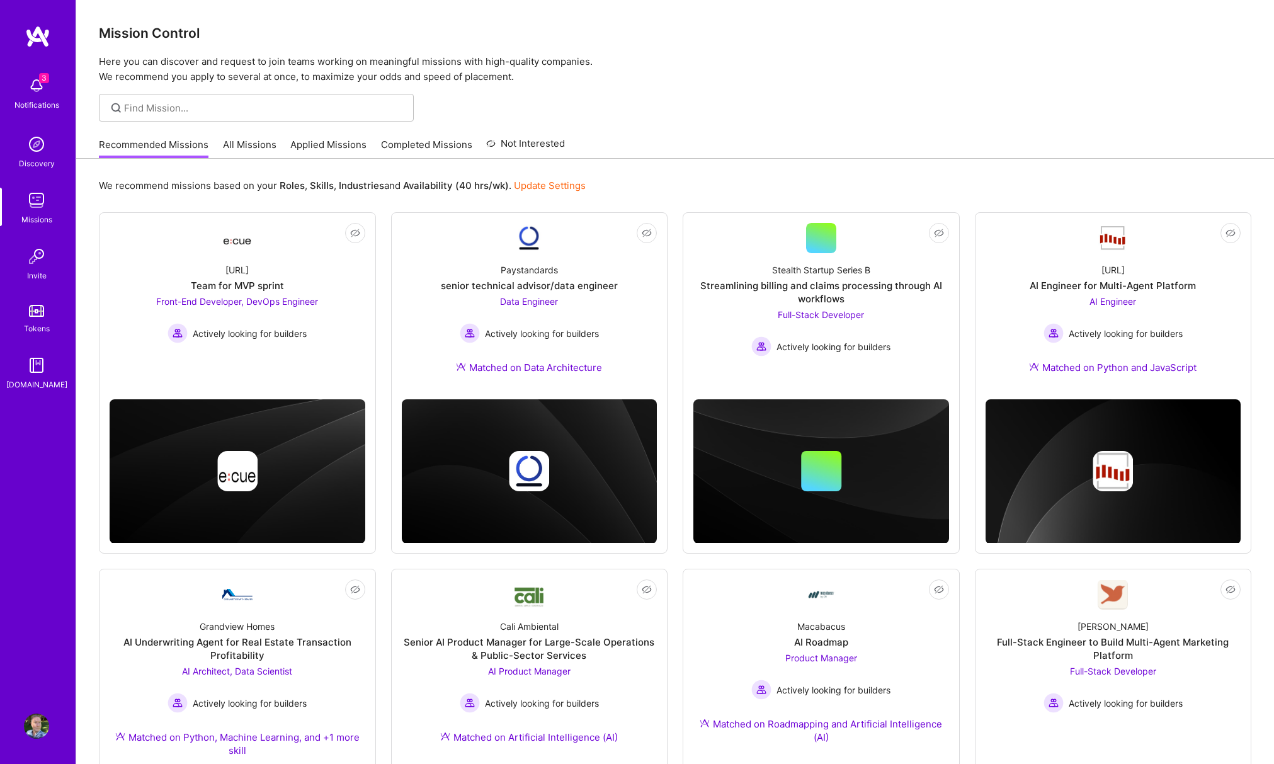
click at [33, 721] on img at bounding box center [36, 726] width 25 height 25
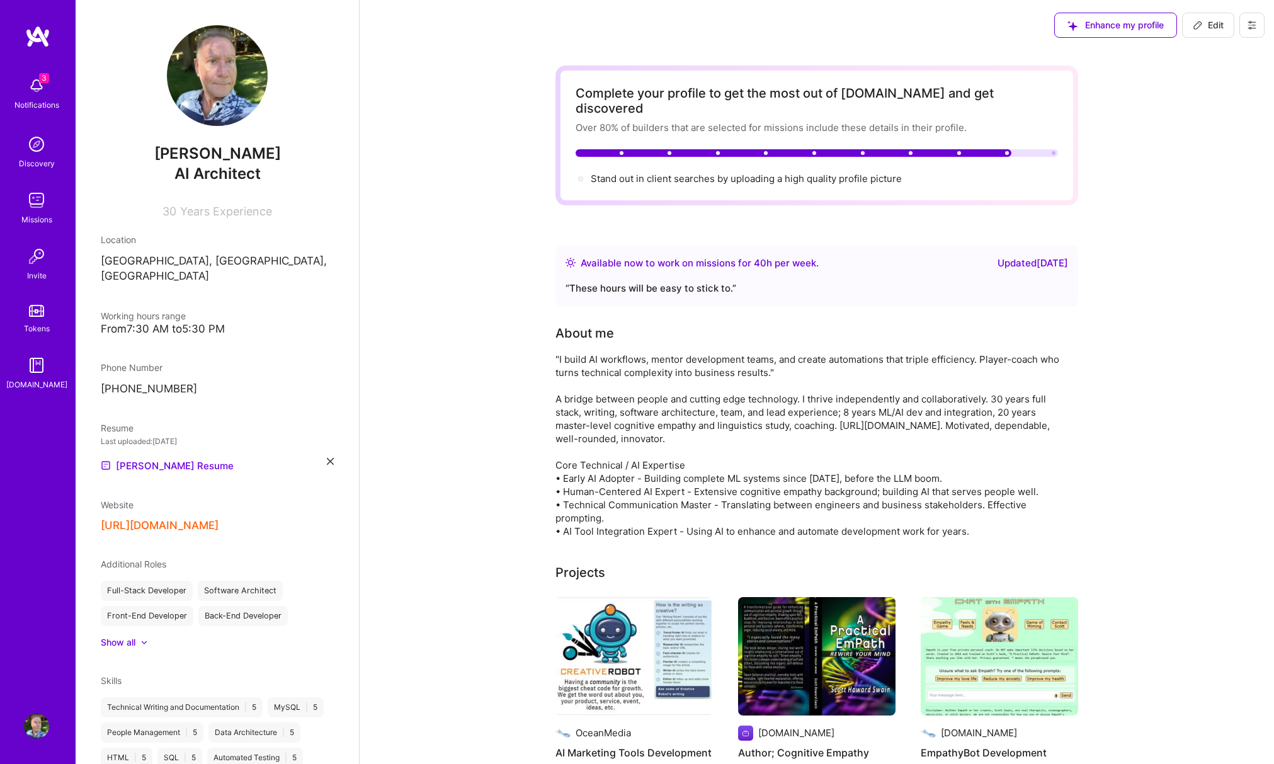
click at [327, 458] on icon at bounding box center [330, 461] width 7 height 7
click at [166, 445] on div "Upload your Resume PDF file format" at bounding box center [169, 458] width 86 height 26
